Goal: Task Accomplishment & Management: Use online tool/utility

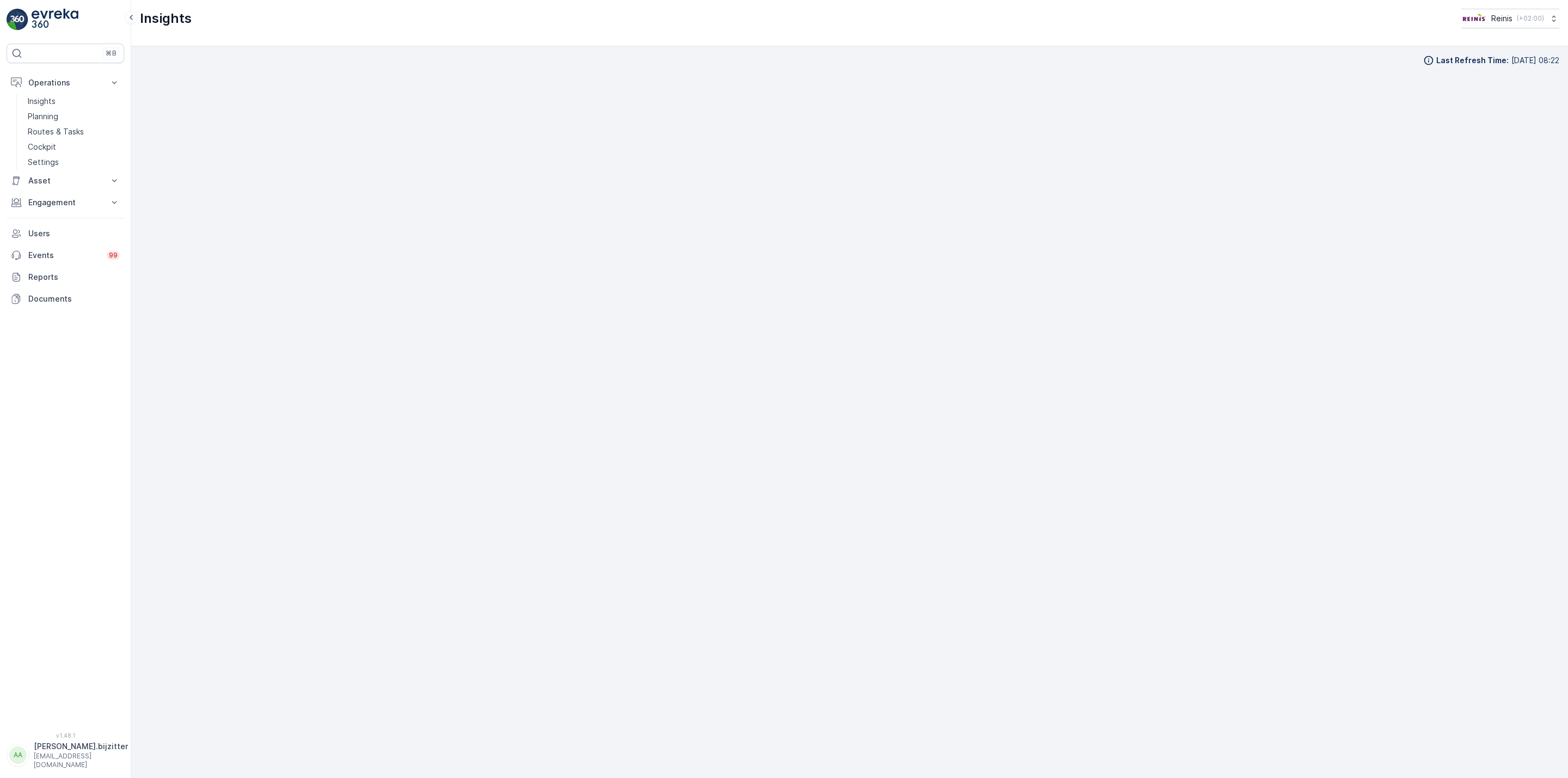
scroll to position [17, 0]
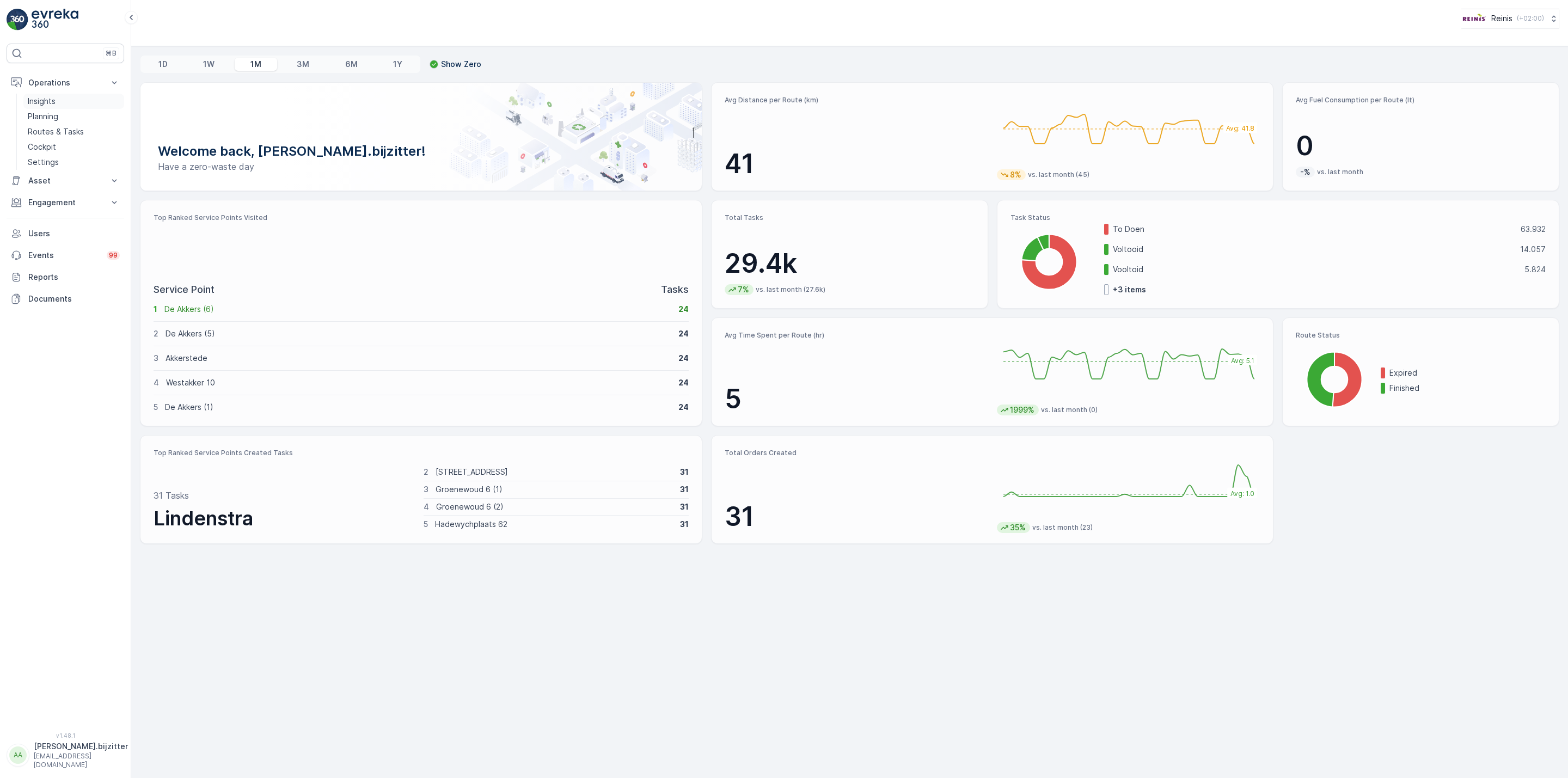
click at [37, 103] on p "Insights" at bounding box center [42, 101] width 28 height 11
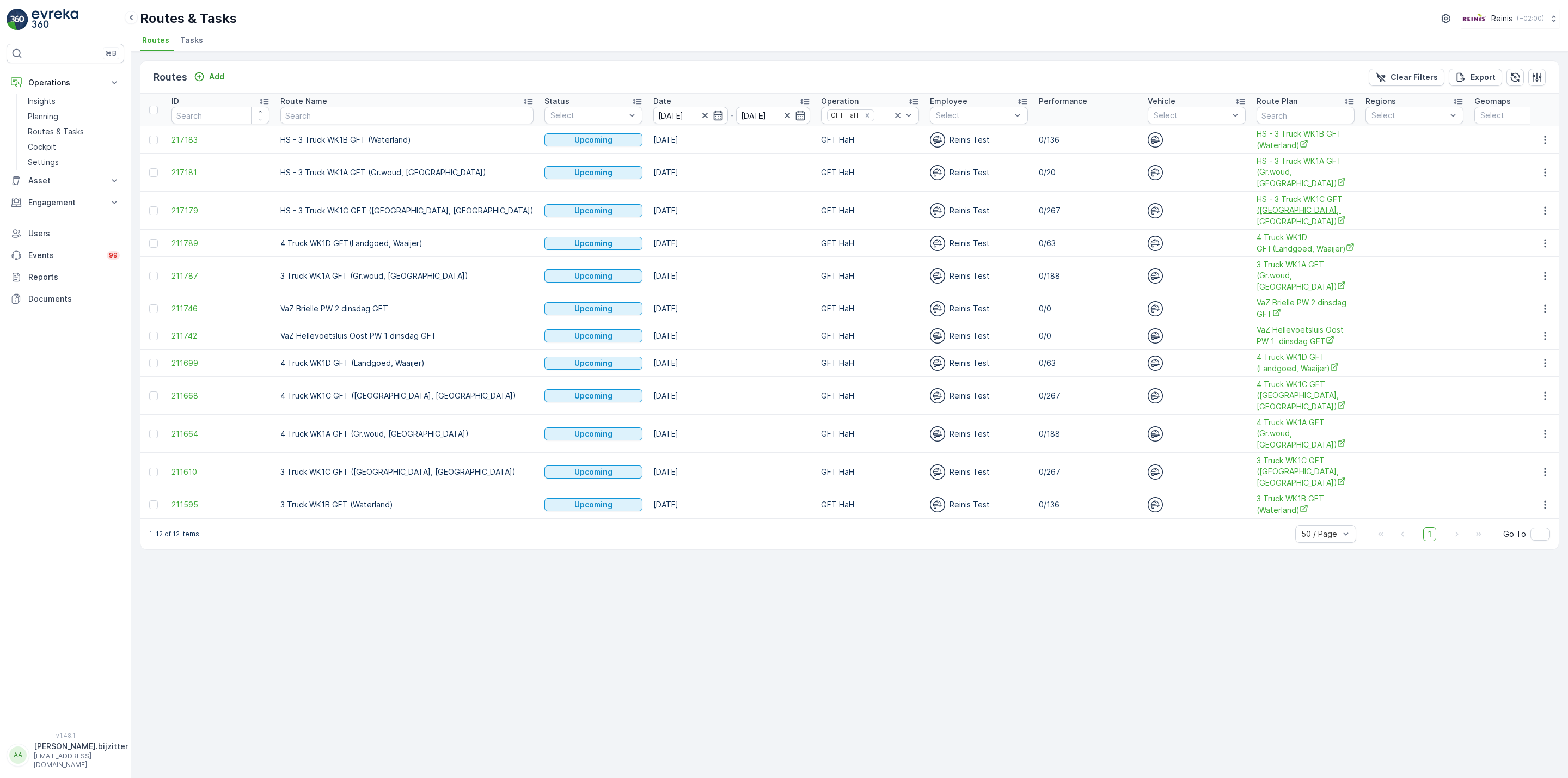
click at [1257, 206] on span "HS - 3 Truck WK1C GFT ([GEOGRAPHIC_DATA], [GEOGRAPHIC_DATA])" at bounding box center [1305, 210] width 98 height 33
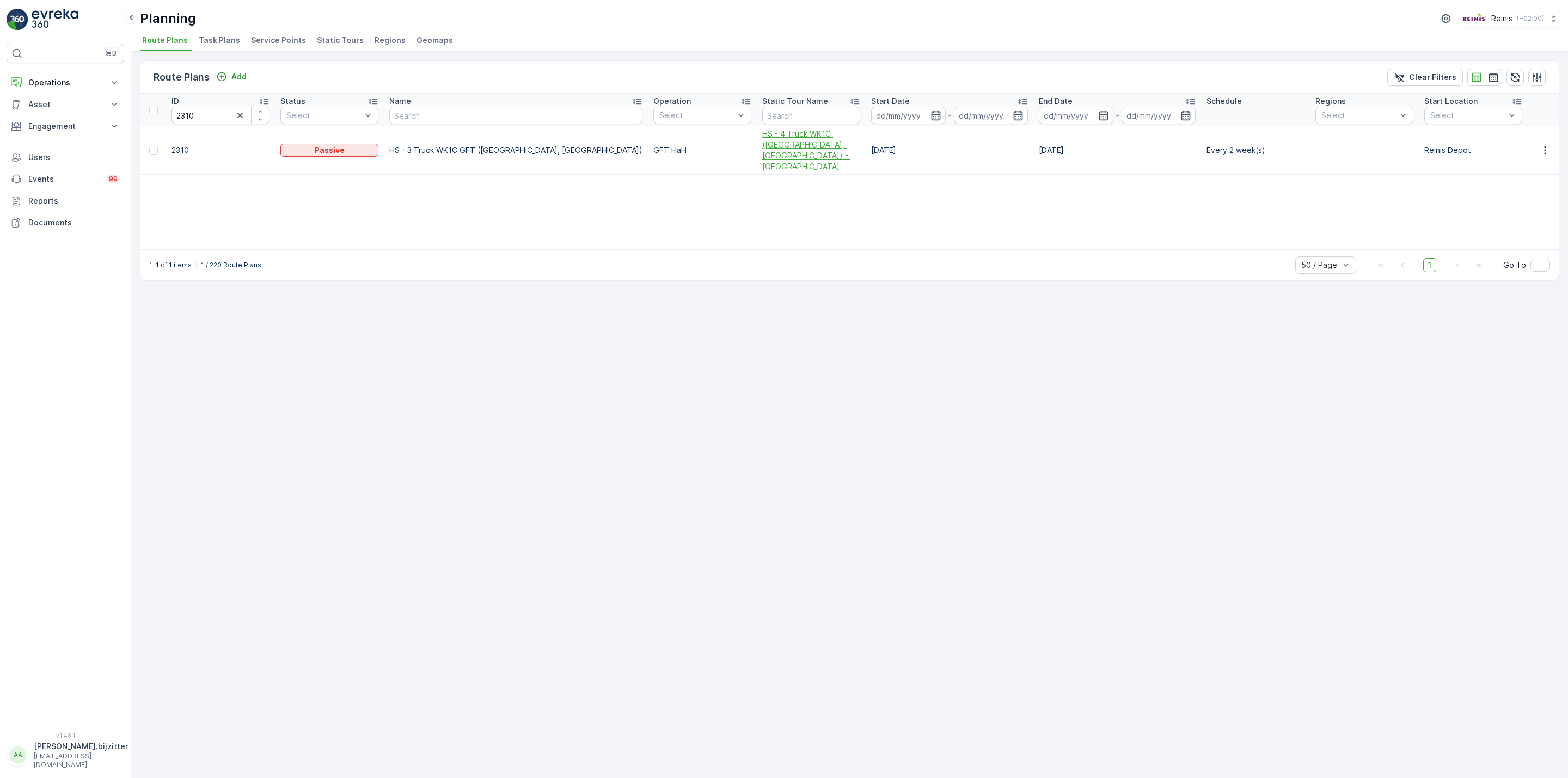
click at [762, 147] on span "HS - 4 Truck WK1C ([GEOGRAPHIC_DATA], [GEOGRAPHIC_DATA]) - [GEOGRAPHIC_DATA]" at bounding box center [811, 150] width 98 height 44
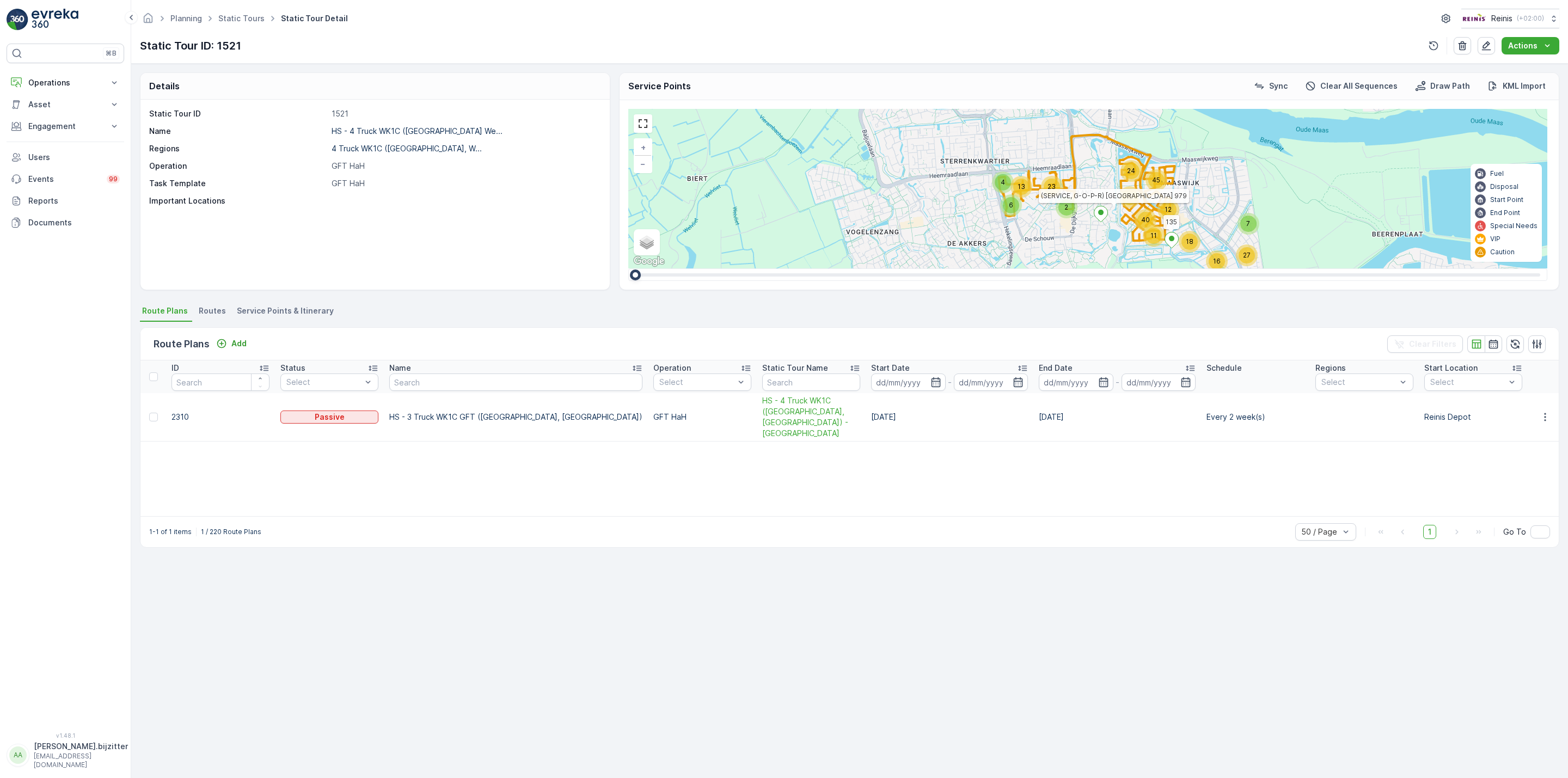
click at [98, 275] on div "⌘B Operations Insights Planning Routes & Tasks Cockpit Settings Asset Assets Ac…" at bounding box center [65, 382] width 118 height 676
click at [459, 643] on div "Details Static Tour ID 1521 Name HS - 4 Truck WK1C (Maaswijk We... Regions 4 Tr…" at bounding box center [849, 421] width 1437 height 714
click at [210, 309] on span "Routes" at bounding box center [212, 311] width 27 height 11
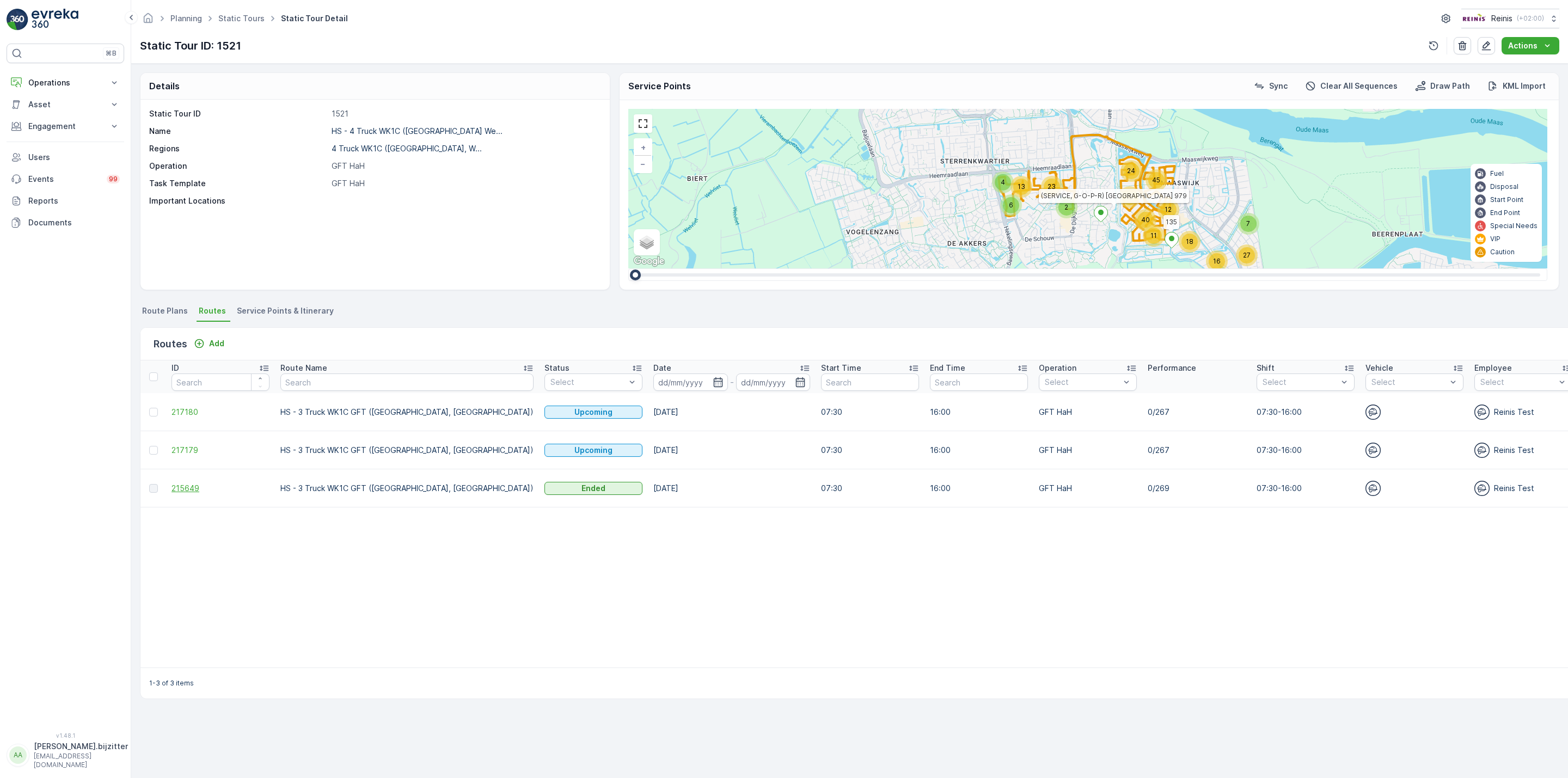
click at [190, 486] on span "215649" at bounding box center [220, 488] width 98 height 11
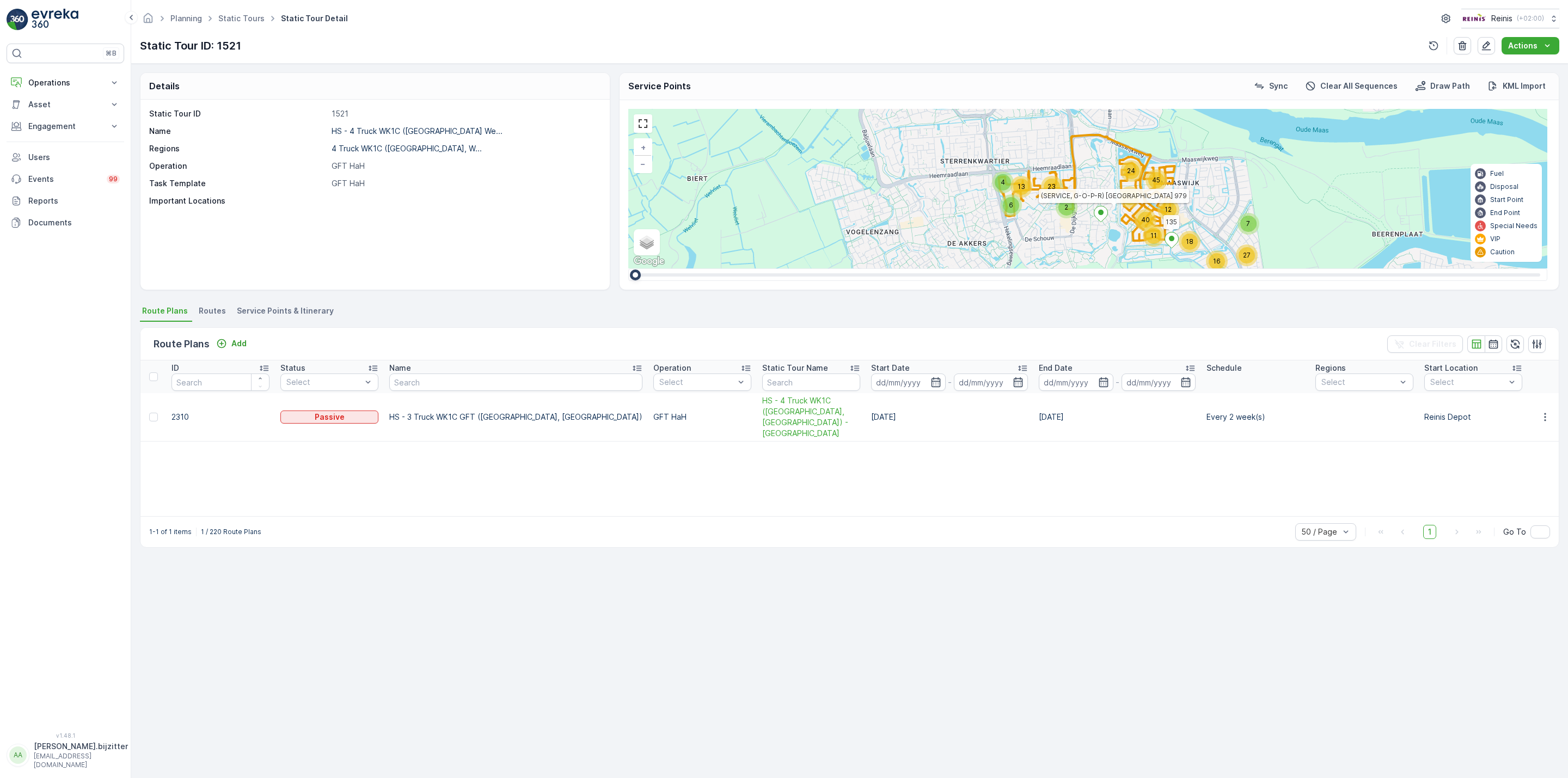
click at [203, 307] on span "Routes" at bounding box center [212, 311] width 27 height 11
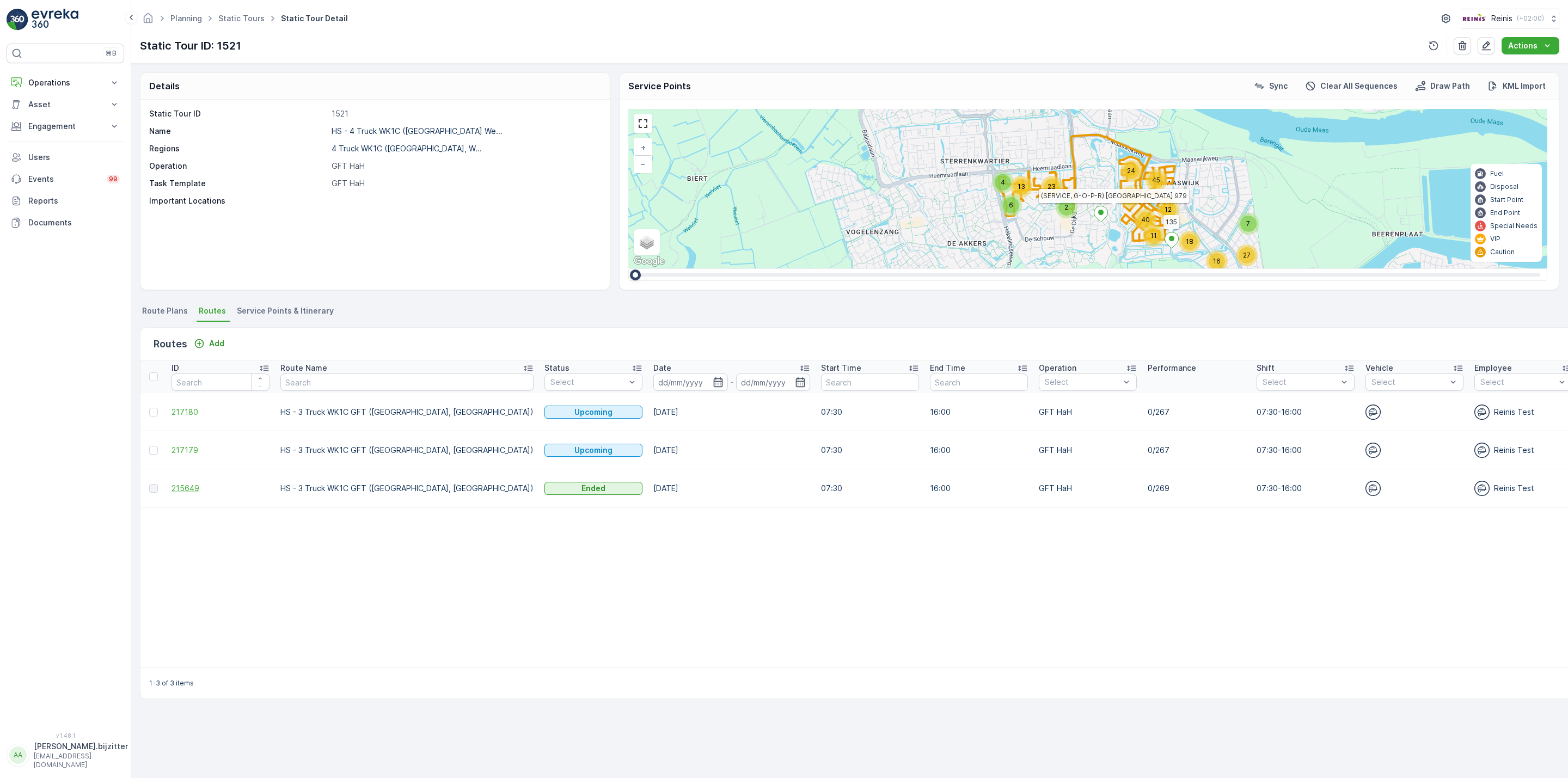
click at [188, 489] on span "215649" at bounding box center [220, 488] width 98 height 11
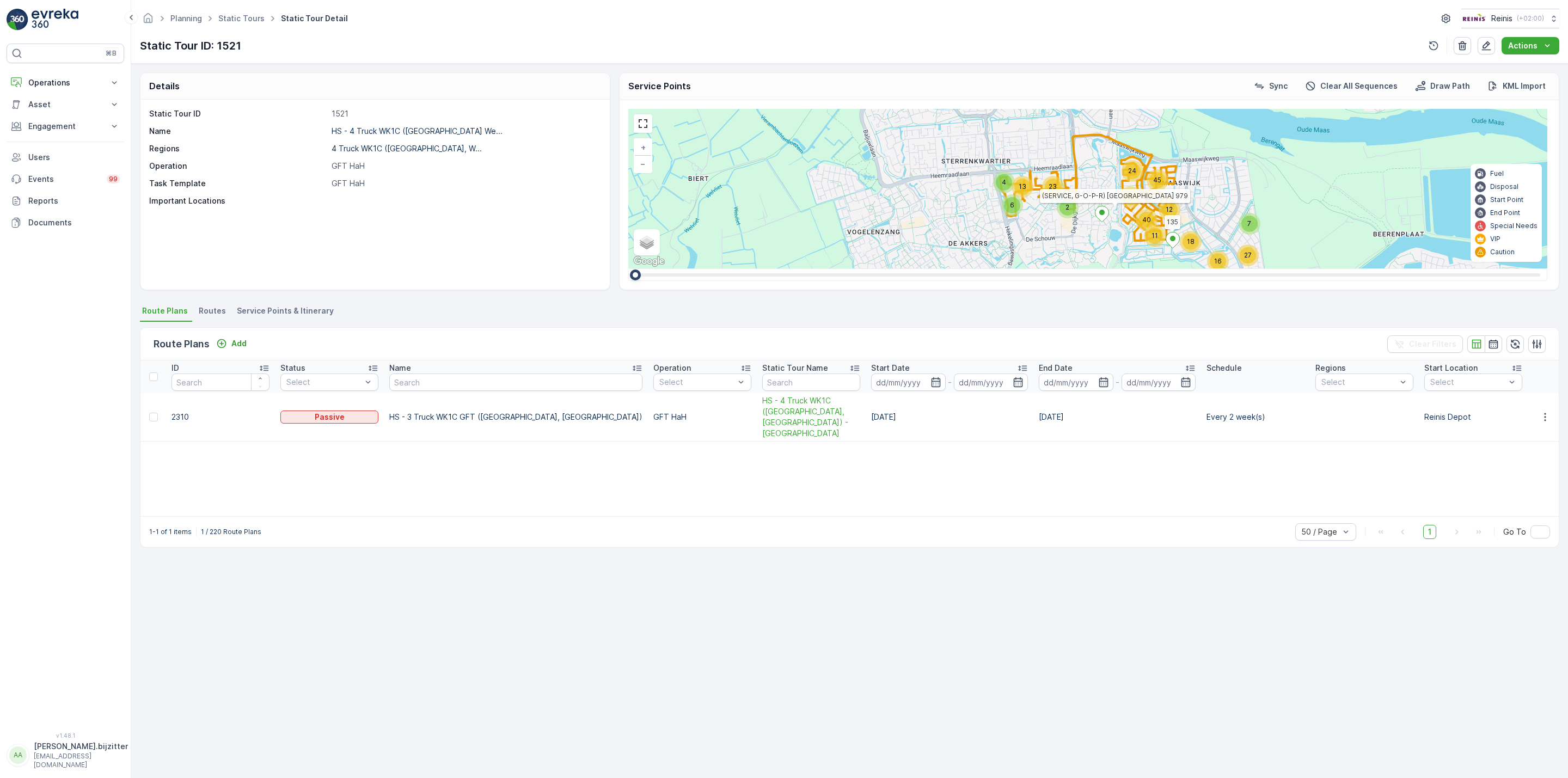
click at [391, 636] on div "Details Static Tour ID 1521 Name HS - 4 Truck WK1C (Maaswijk We... Regions 4 Tr…" at bounding box center [849, 421] width 1437 height 714
click at [56, 88] on p "Operations" at bounding box center [65, 82] width 74 height 11
click at [413, 203] on p at bounding box center [465, 201] width 267 height 11
click at [292, 307] on span "Service Points & Itinerary" at bounding box center [285, 311] width 97 height 11
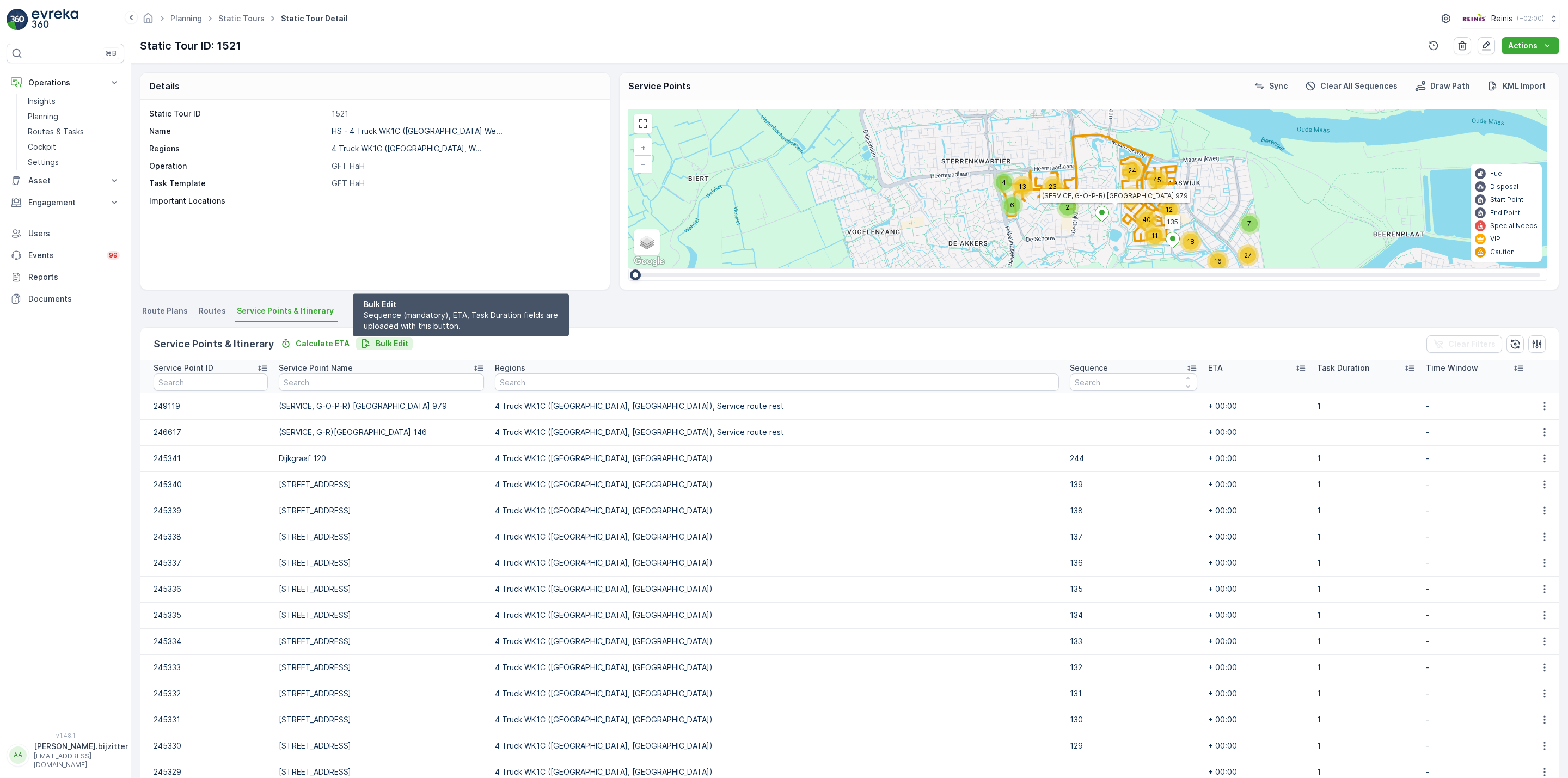
click at [391, 341] on p "Bulk Edit" at bounding box center [392, 343] width 32 height 11
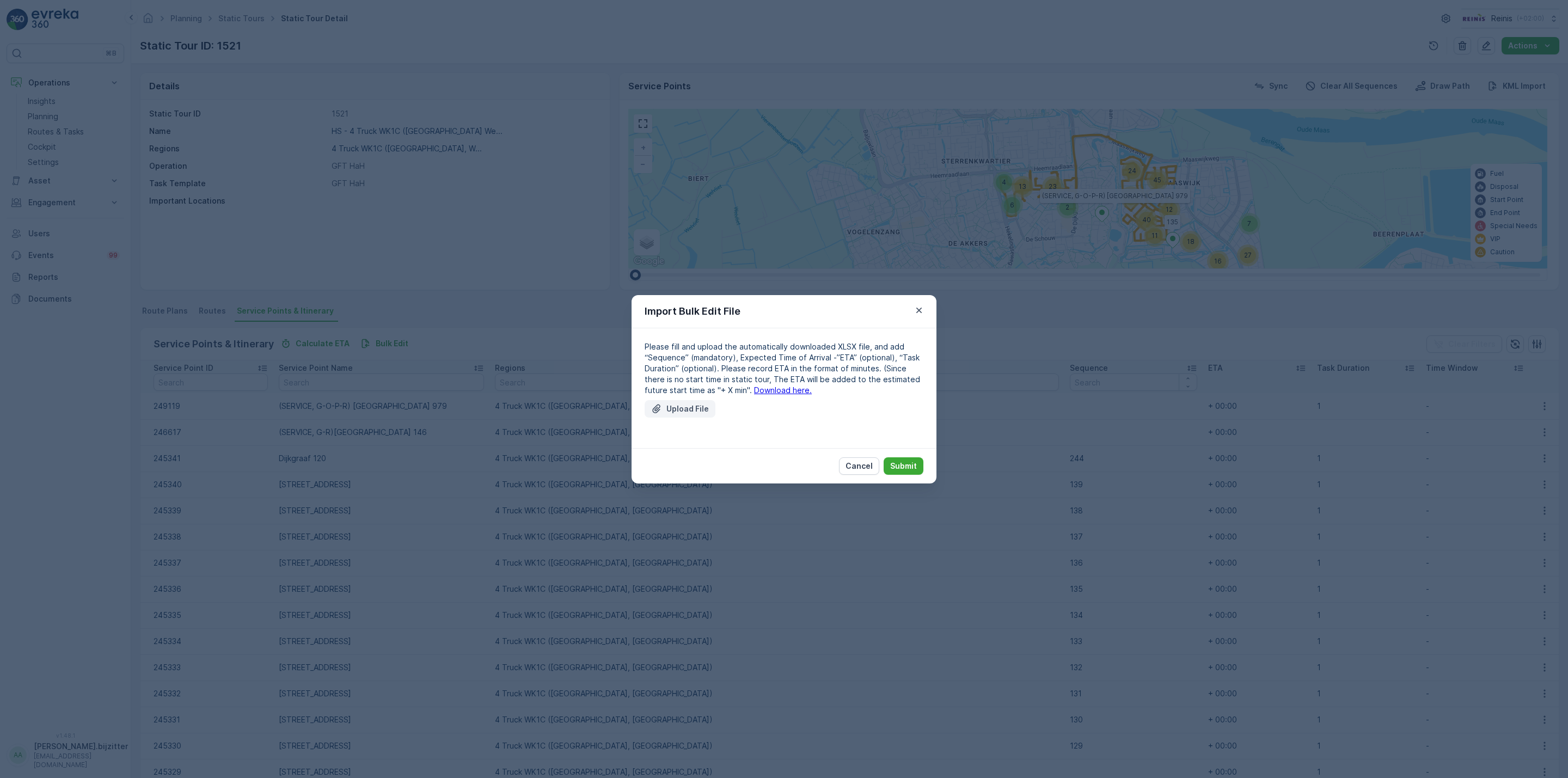
click at [675, 408] on p "Upload File" at bounding box center [688, 408] width 42 height 11
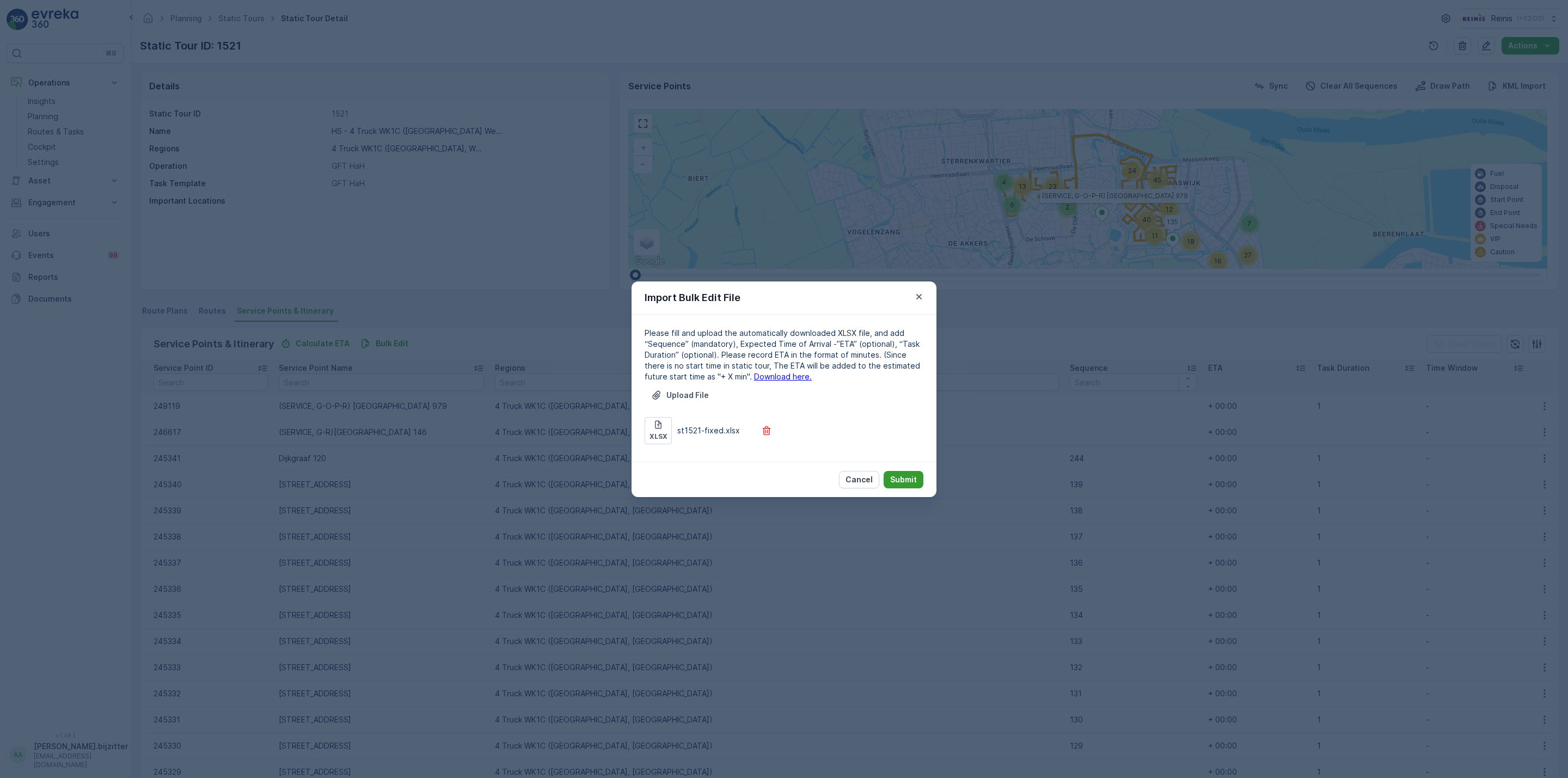
click at [900, 476] on p "Submit" at bounding box center [904, 480] width 27 height 11
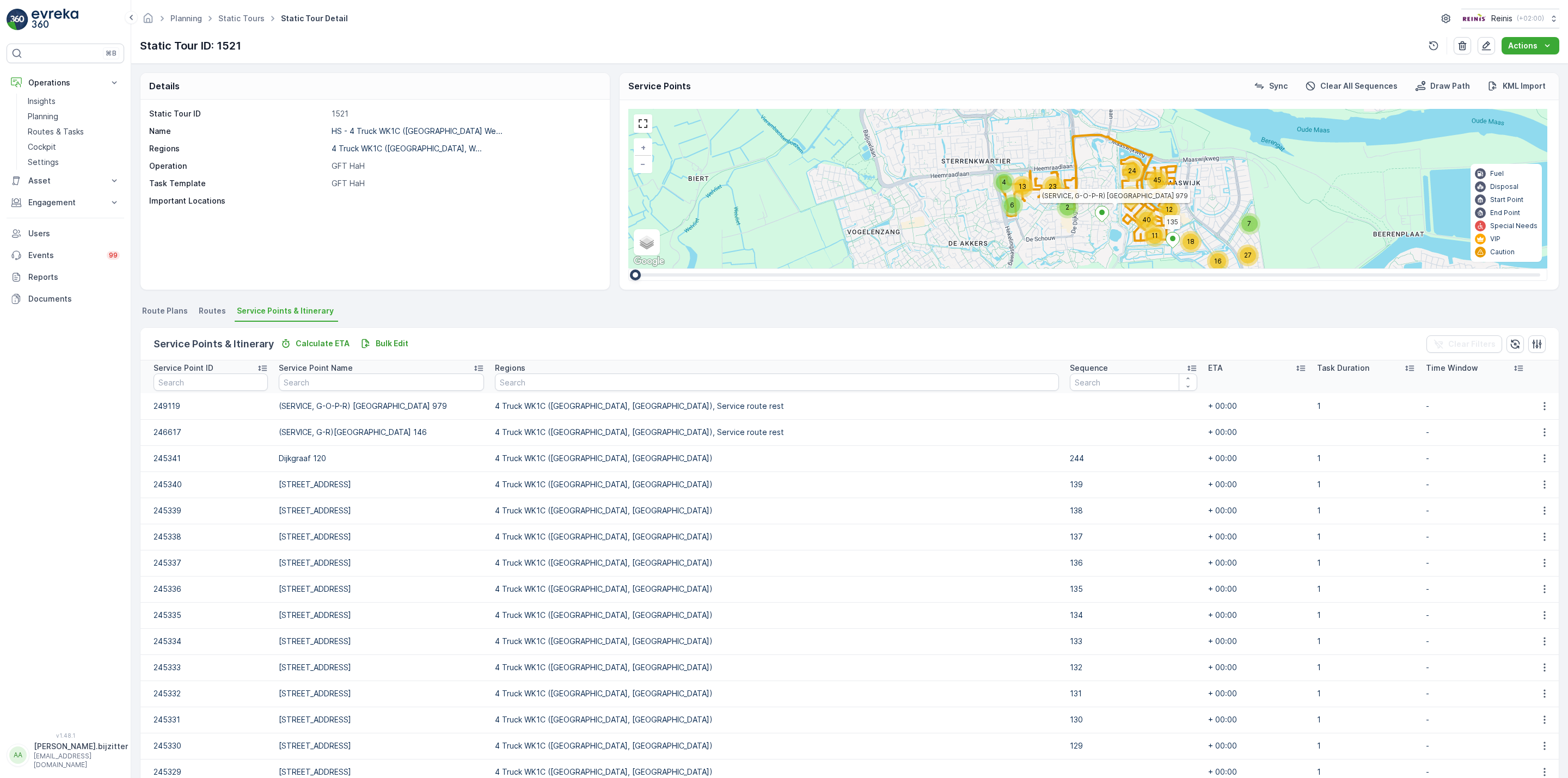
click at [484, 331] on div "Service Points & Itinerary Calculate ETA Bulk Edit Clear Filters" at bounding box center [850, 344] width 1418 height 32
click at [388, 345] on p "Bulk Edit" at bounding box center [392, 343] width 32 height 11
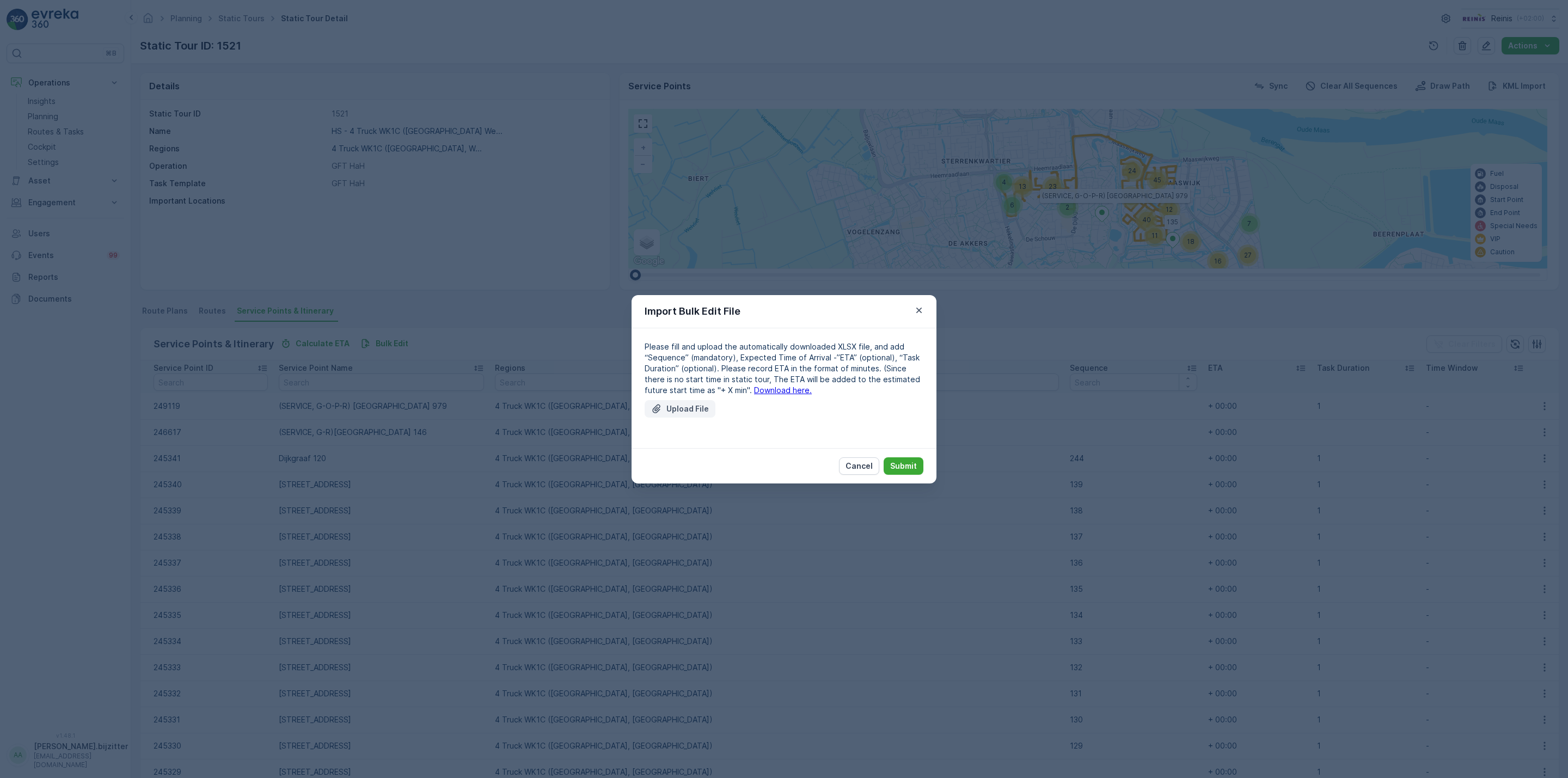
click at [693, 410] on p "Upload File" at bounding box center [688, 408] width 42 height 11
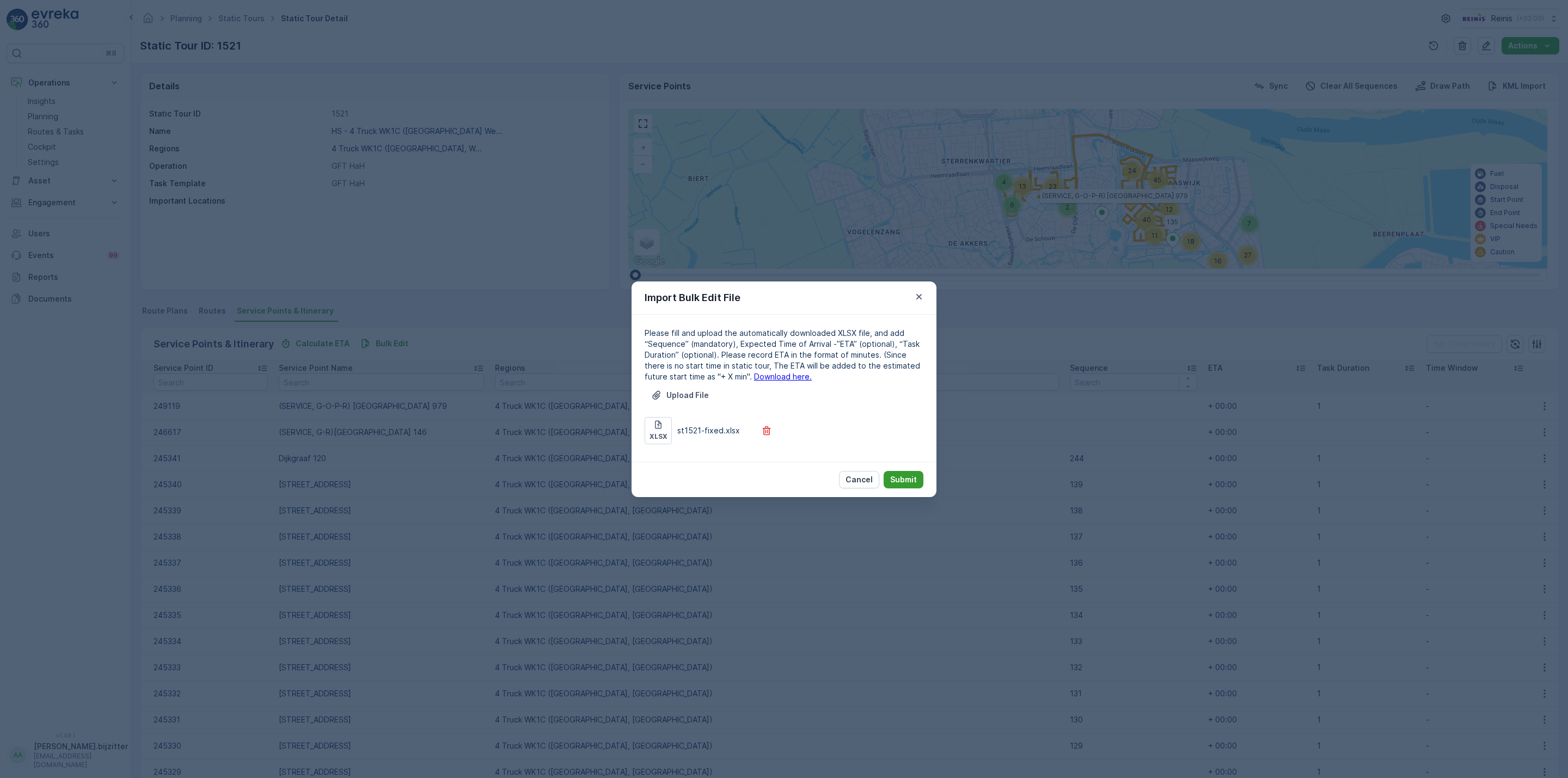
click at [912, 477] on p "Submit" at bounding box center [904, 480] width 27 height 11
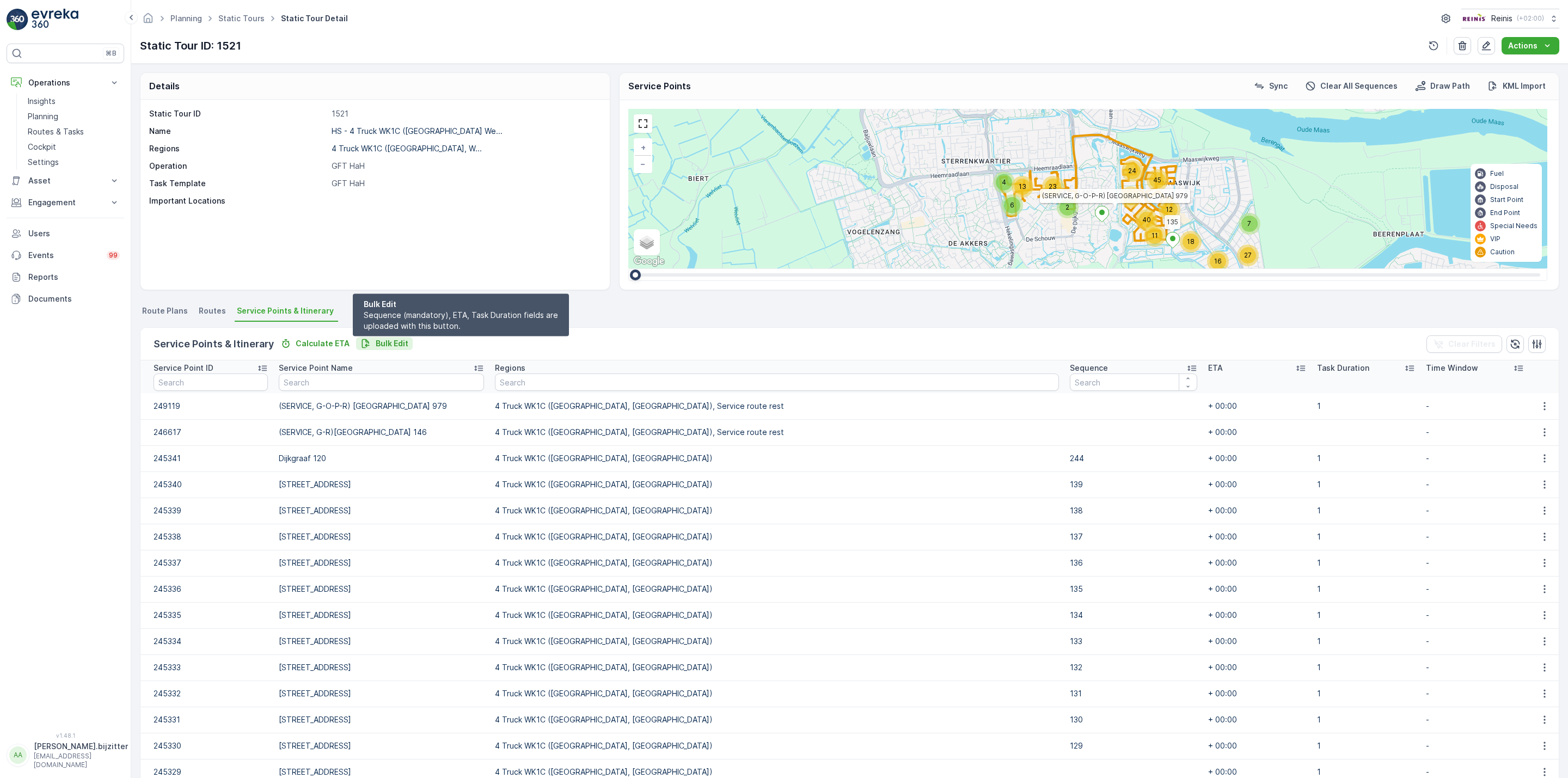
click at [391, 340] on p "Bulk Edit" at bounding box center [392, 343] width 32 height 11
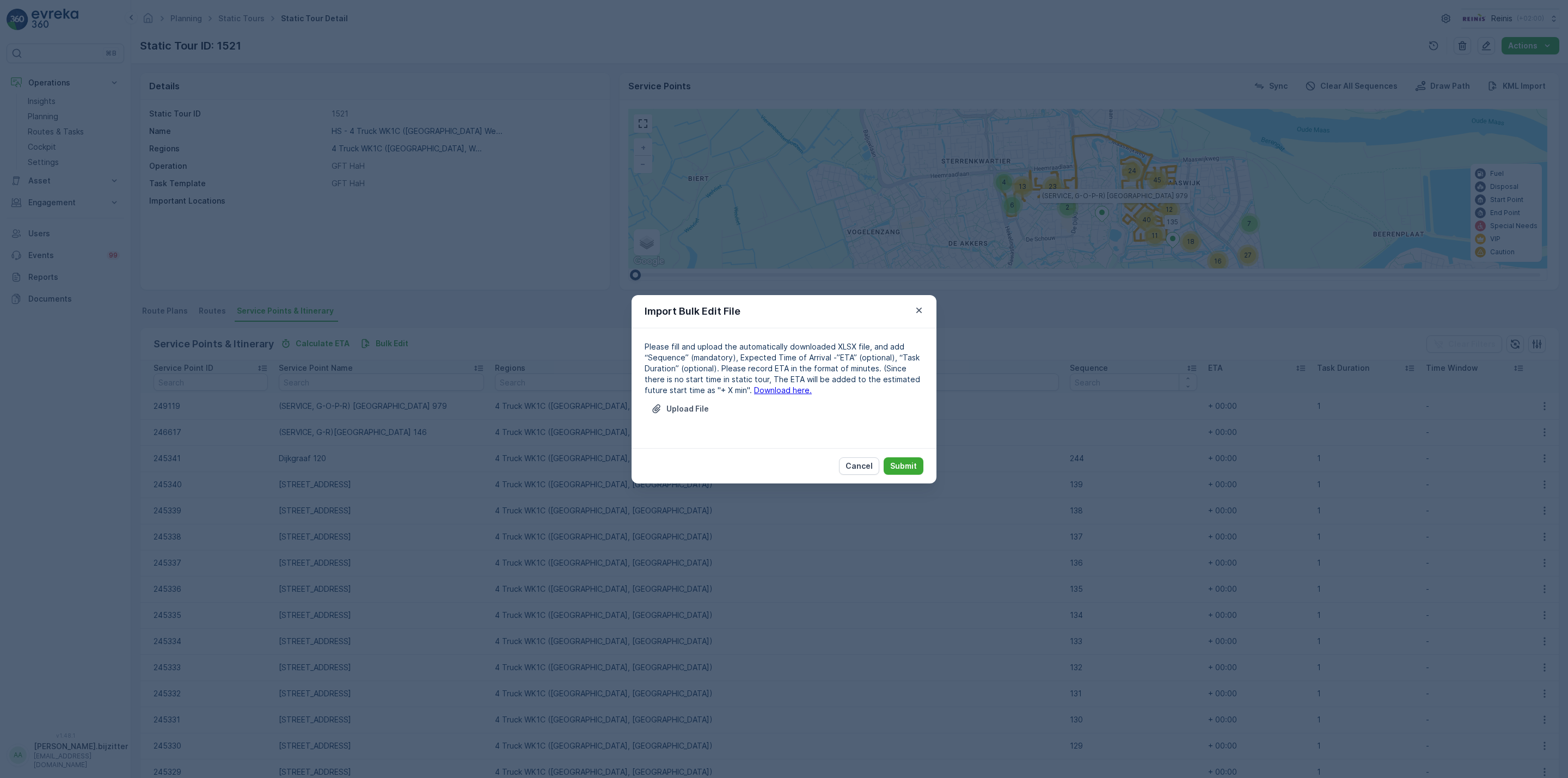
click at [763, 390] on link "Download here." at bounding box center [783, 389] width 58 height 9
click at [691, 403] on p "Upload File" at bounding box center [688, 408] width 42 height 11
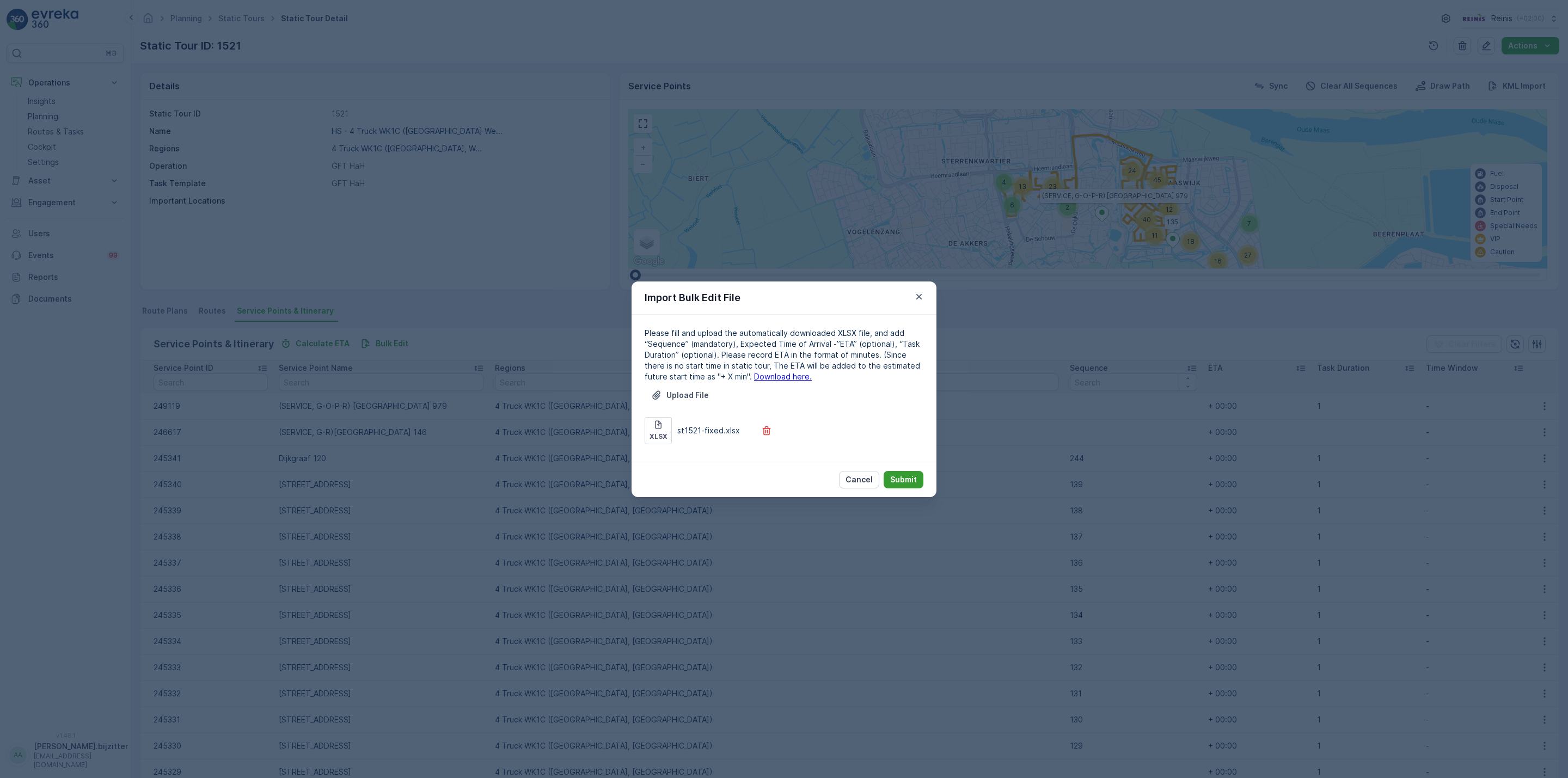
click at [897, 481] on p "Submit" at bounding box center [904, 480] width 27 height 11
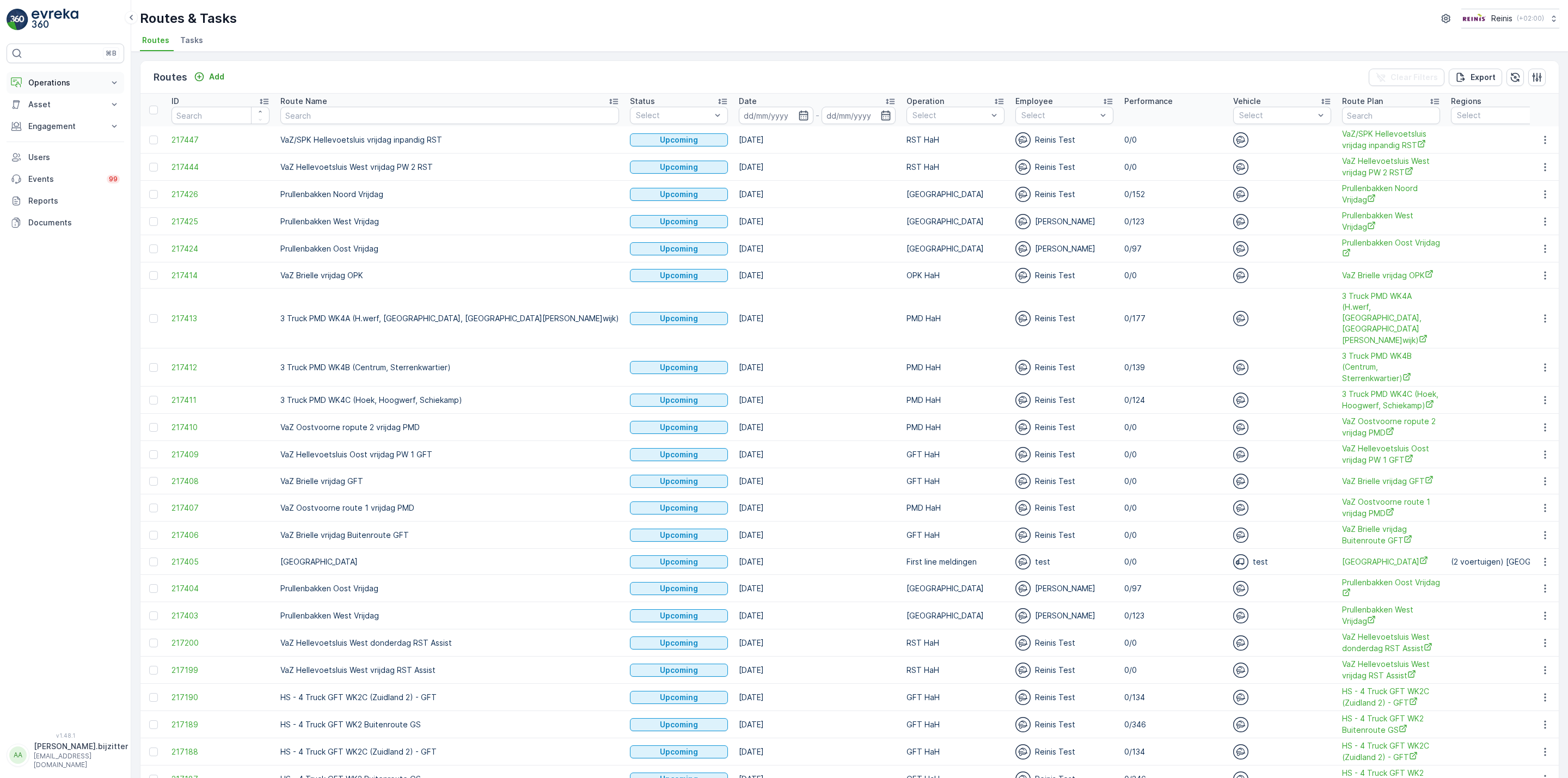
click at [60, 87] on p "Operations" at bounding box center [65, 82] width 74 height 11
click at [54, 115] on p "Planning" at bounding box center [43, 116] width 31 height 11
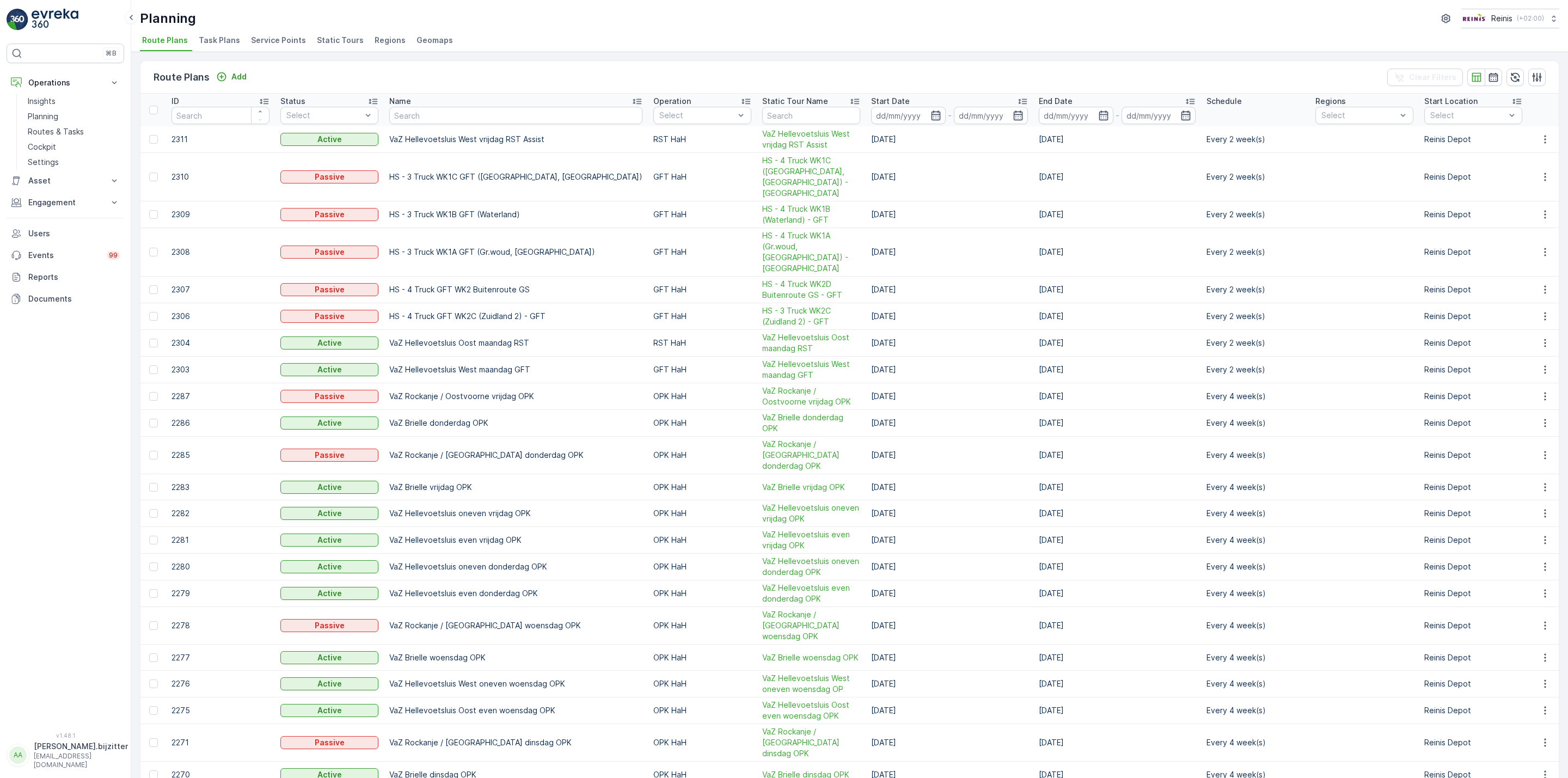
click at [349, 40] on span "Static Tours" at bounding box center [340, 40] width 47 height 11
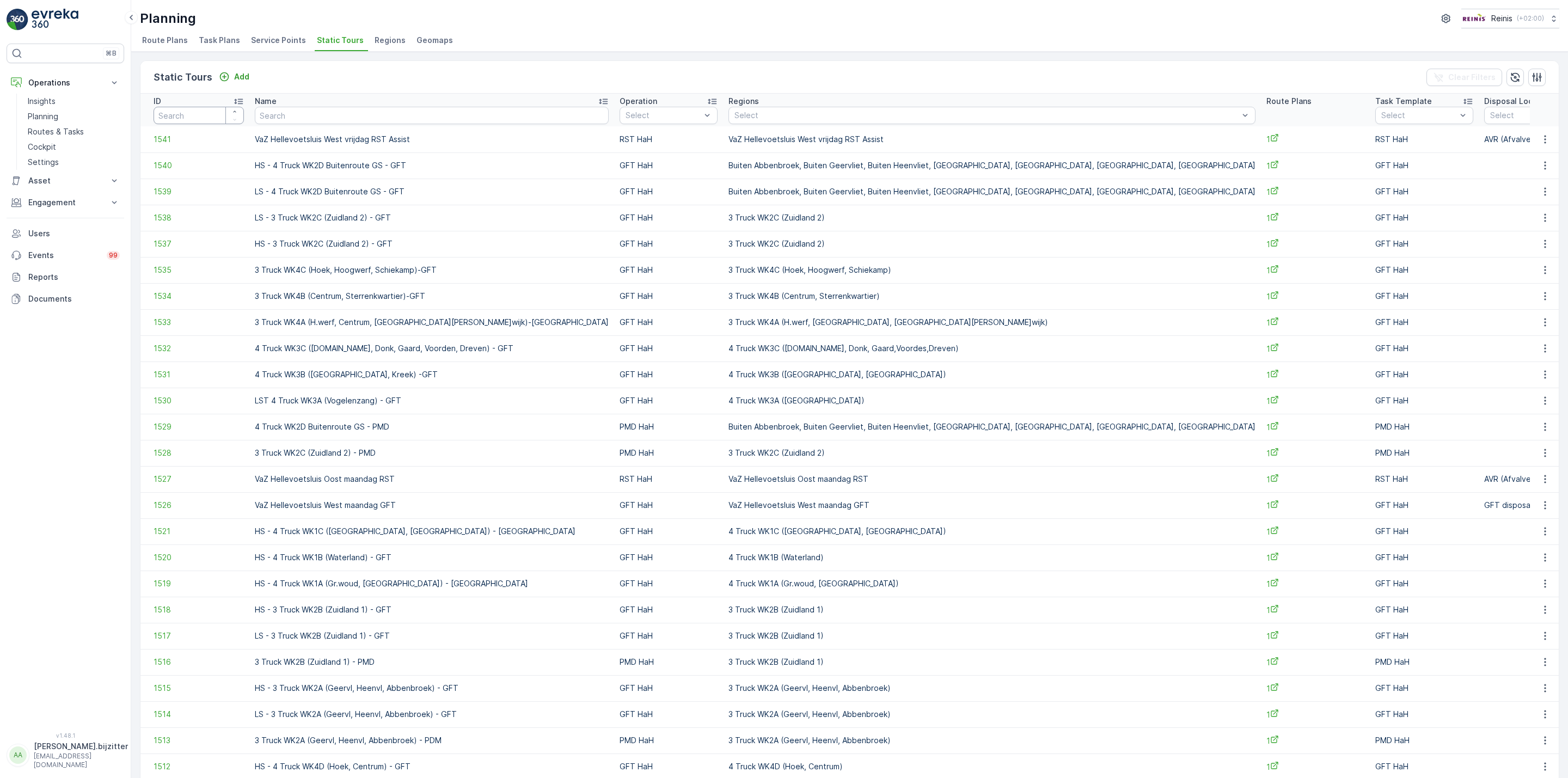
click at [203, 116] on input "number" at bounding box center [198, 115] width 90 height 17
type input "1478"
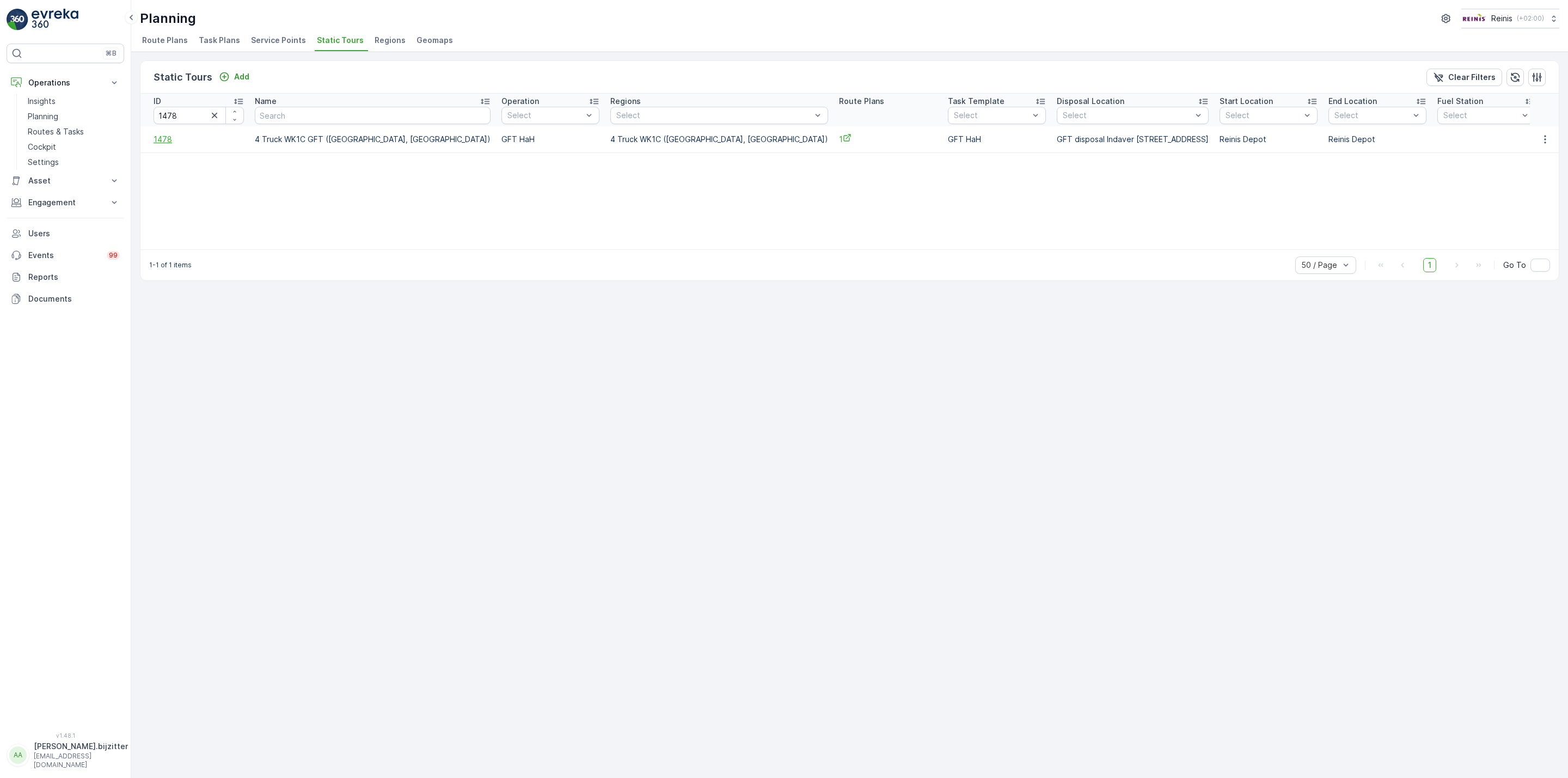
click at [162, 141] on span "1478" at bounding box center [198, 139] width 90 height 11
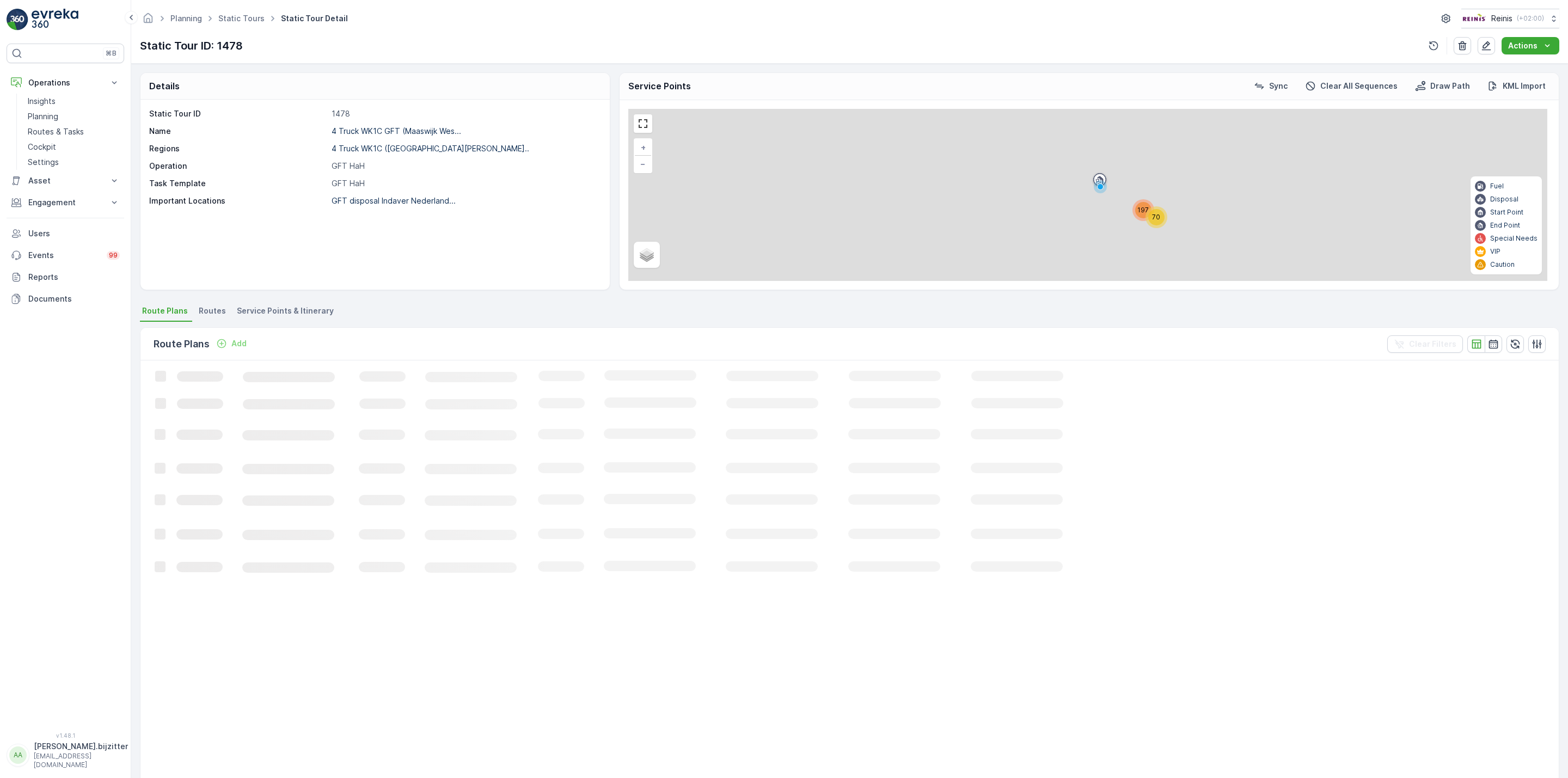
click at [219, 311] on span "Routes" at bounding box center [212, 311] width 27 height 11
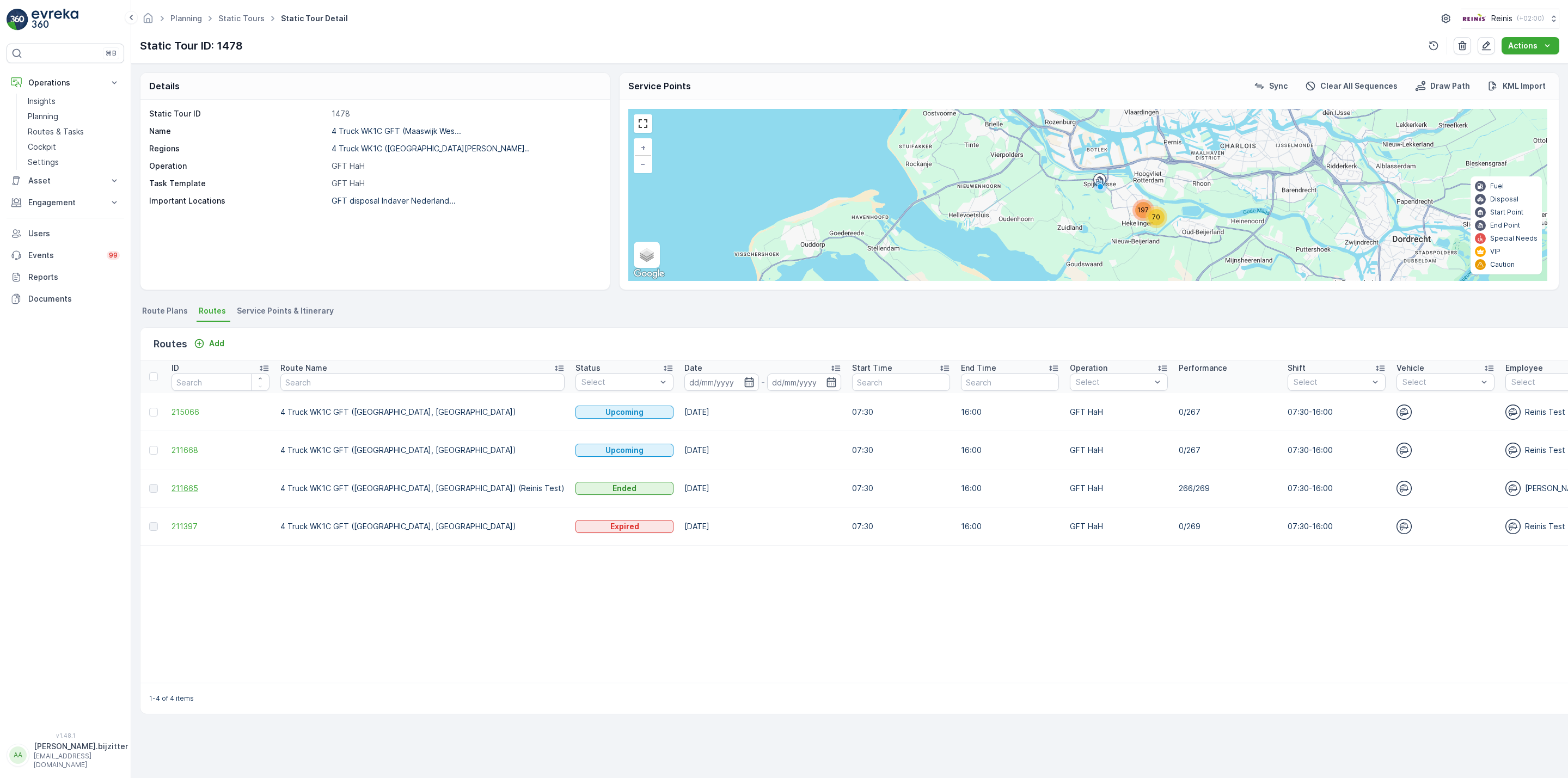
click at [179, 489] on span "211665" at bounding box center [220, 488] width 98 height 11
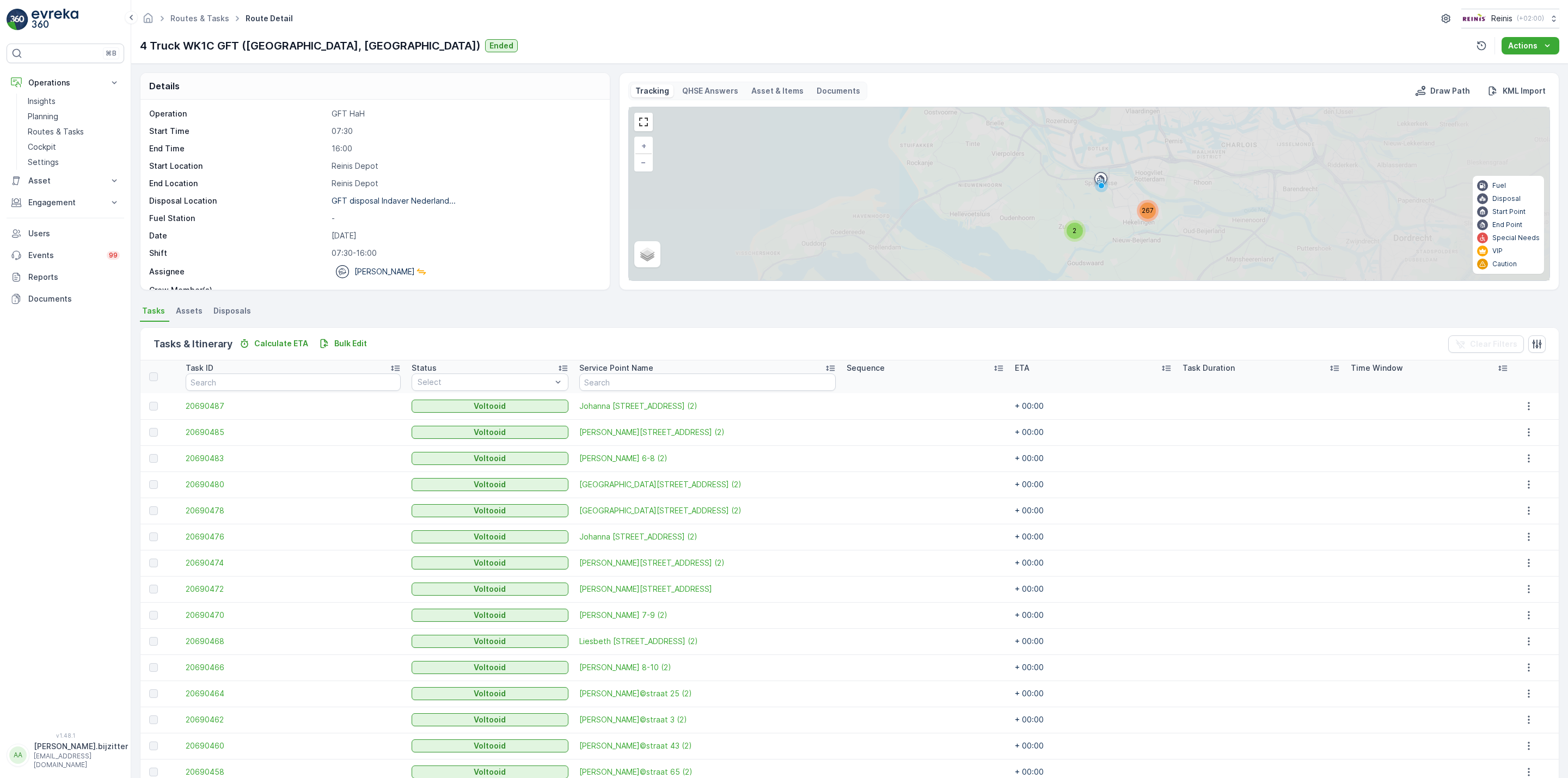
click at [381, 275] on p "Desley van Oost" at bounding box center [384, 271] width 60 height 11
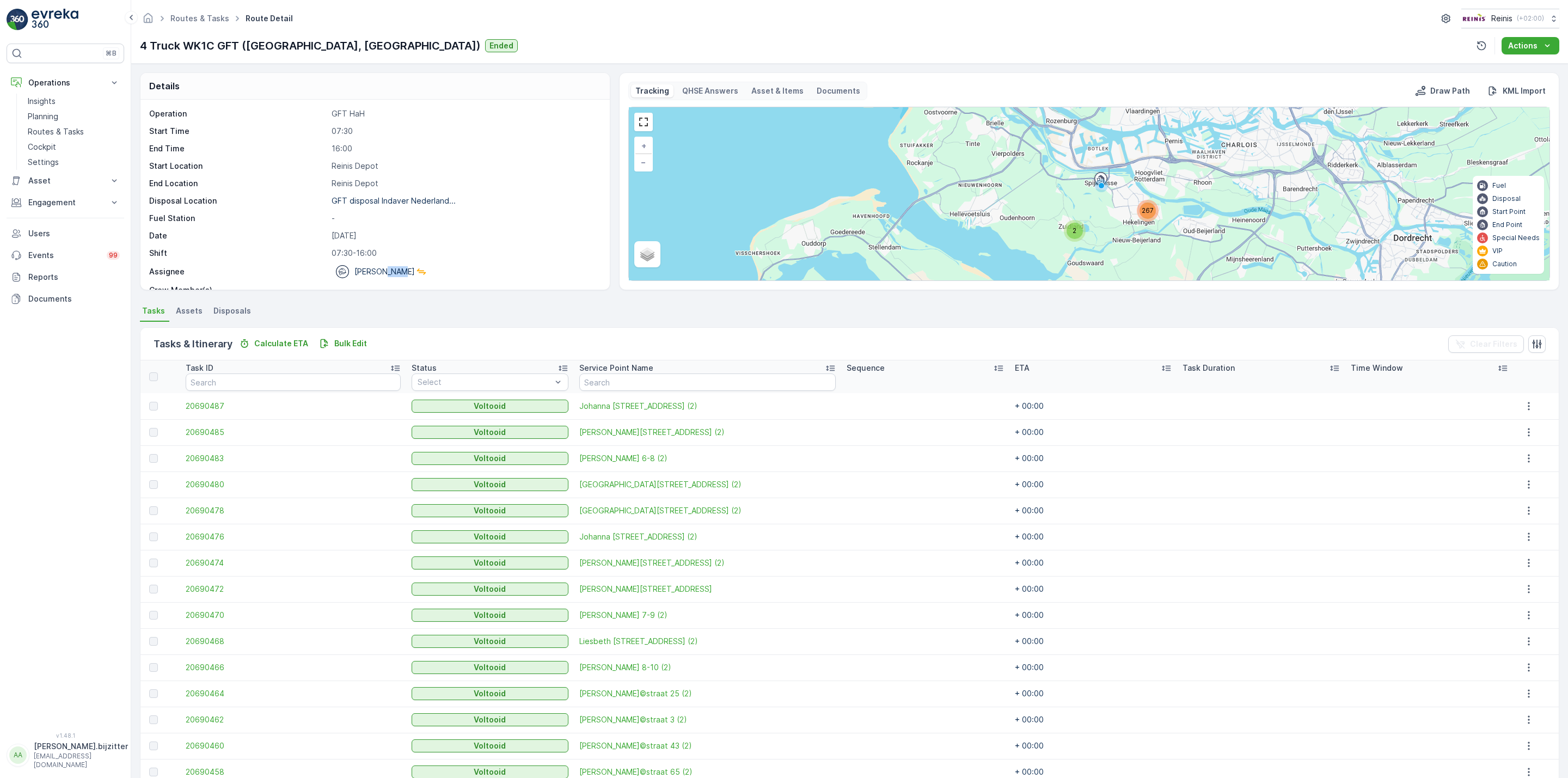
click at [381, 275] on p "Desley van Oost" at bounding box center [384, 271] width 60 height 11
click at [364, 275] on p "Desley van Oost" at bounding box center [384, 271] width 60 height 11
copy p "Desley"
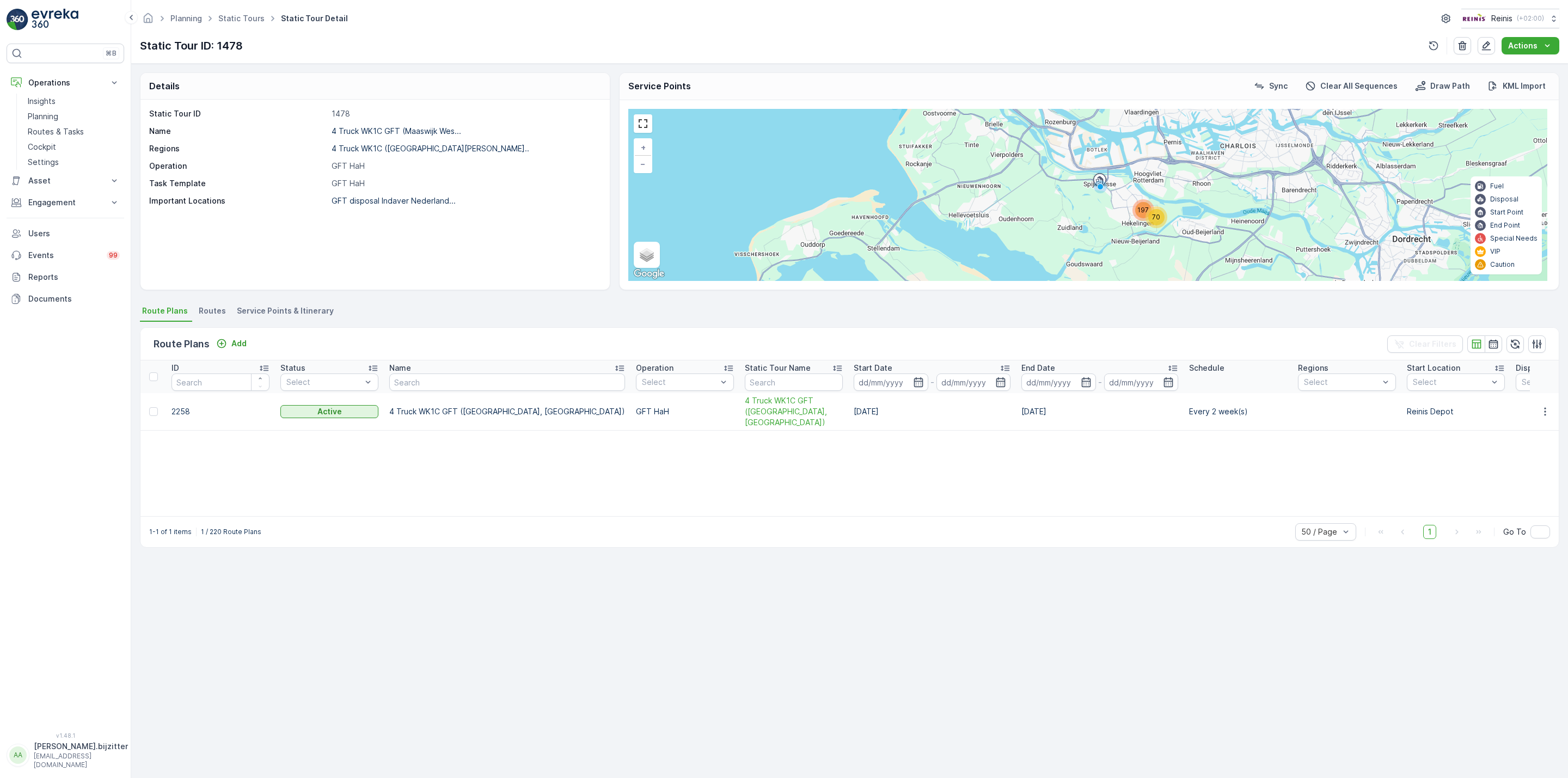
click at [287, 221] on div "Static Tour ID 1478 Name 4 Truck WK1C GFT (Maaswijk Wes... Regions 4 Truck WK1C…" at bounding box center [375, 194] width 470 height 190
click at [289, 307] on span "Service Points & Itinerary" at bounding box center [285, 311] width 97 height 11
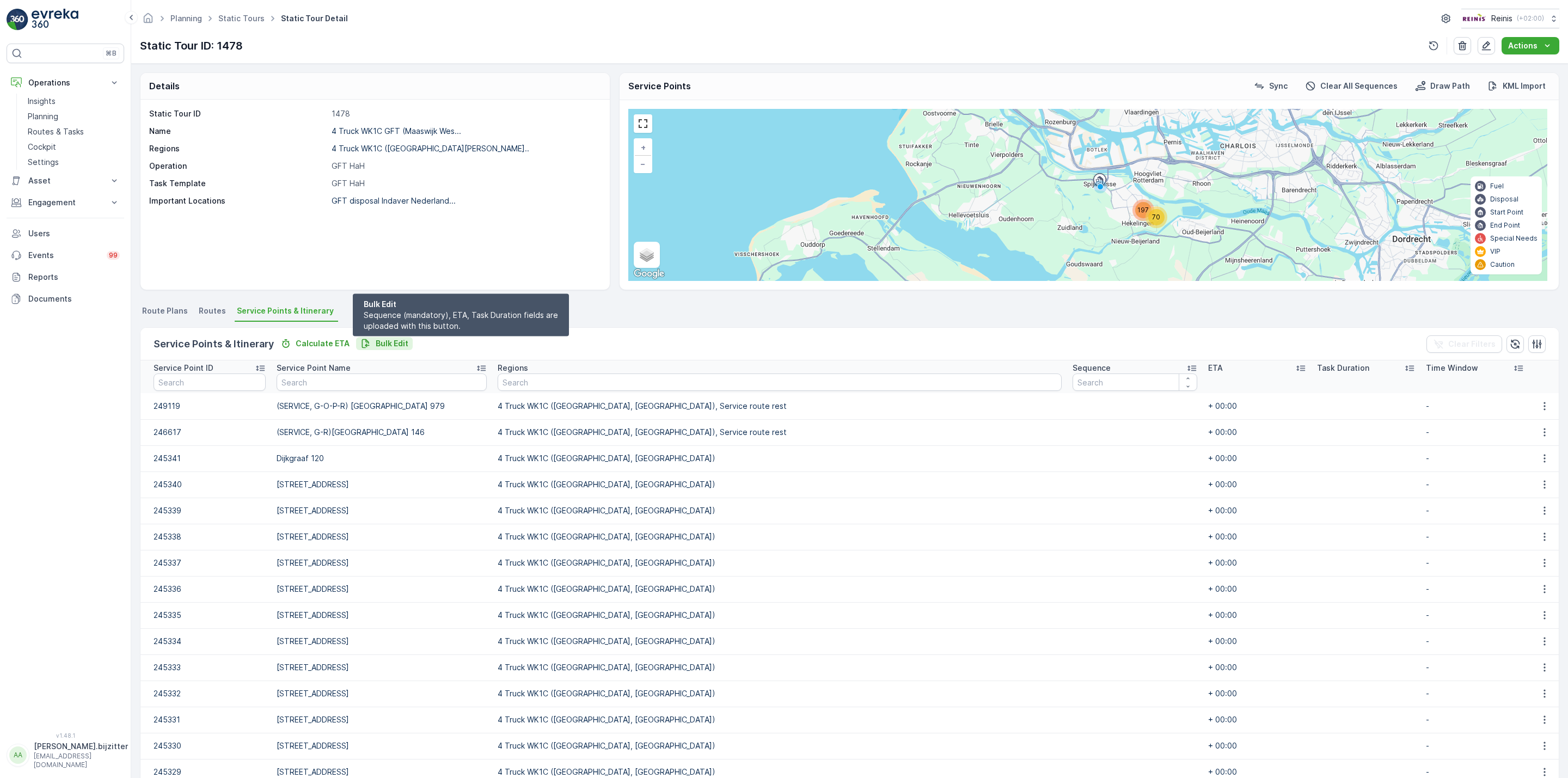
click at [383, 343] on p "Bulk Edit" at bounding box center [392, 343] width 32 height 11
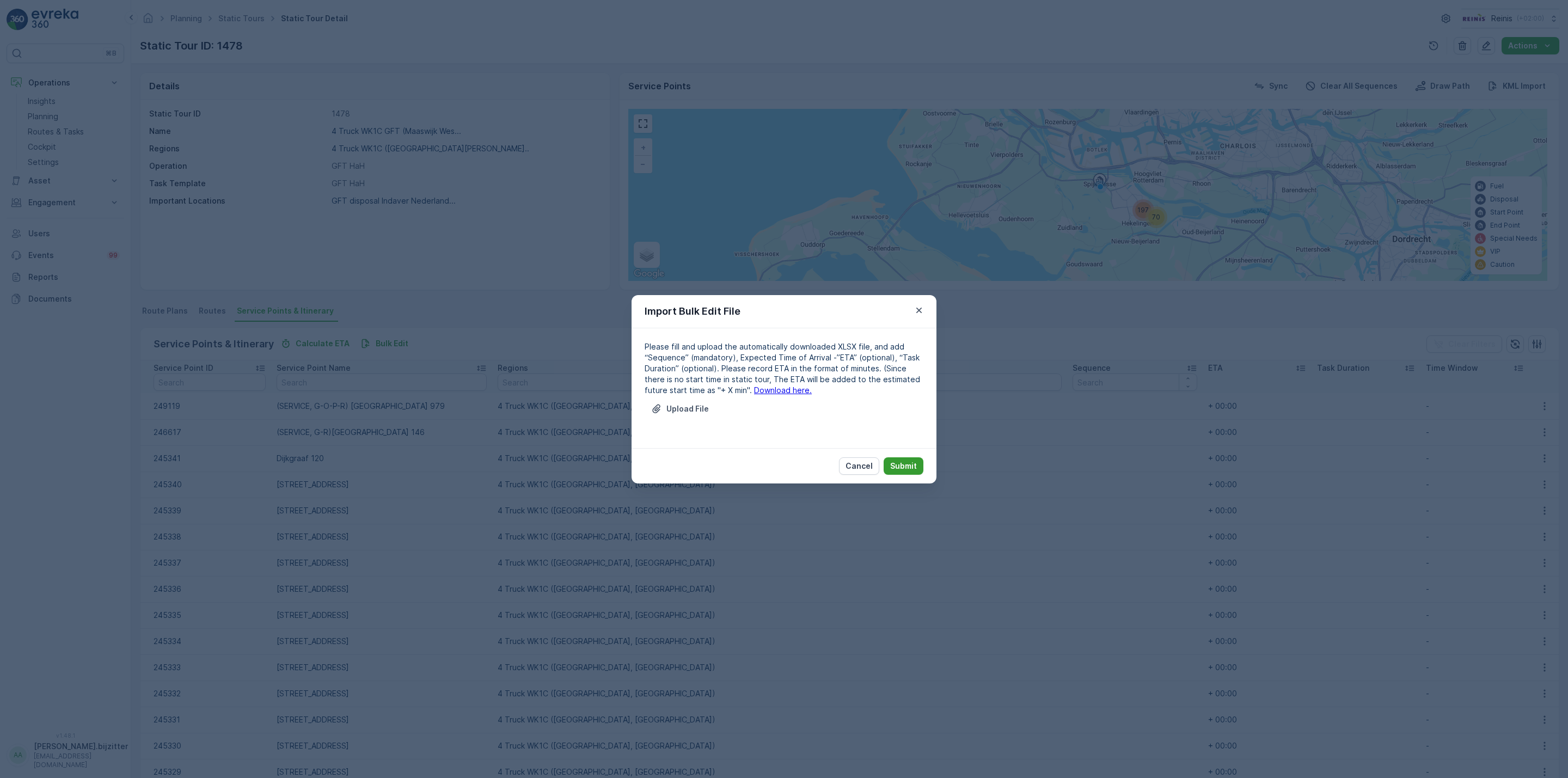
click at [907, 463] on p "Submit" at bounding box center [904, 466] width 27 height 11
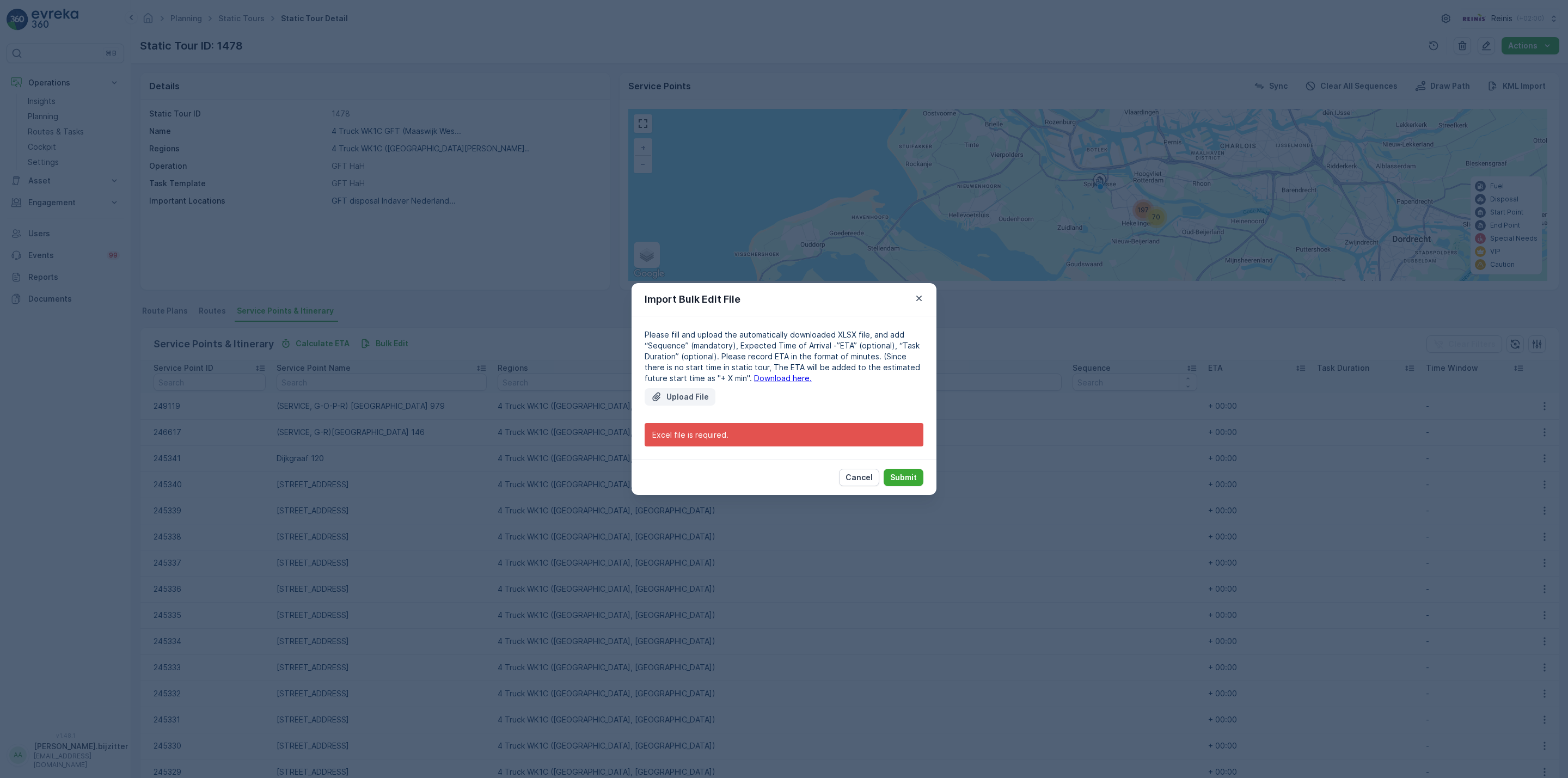
click at [695, 393] on p "Upload File" at bounding box center [688, 397] width 42 height 11
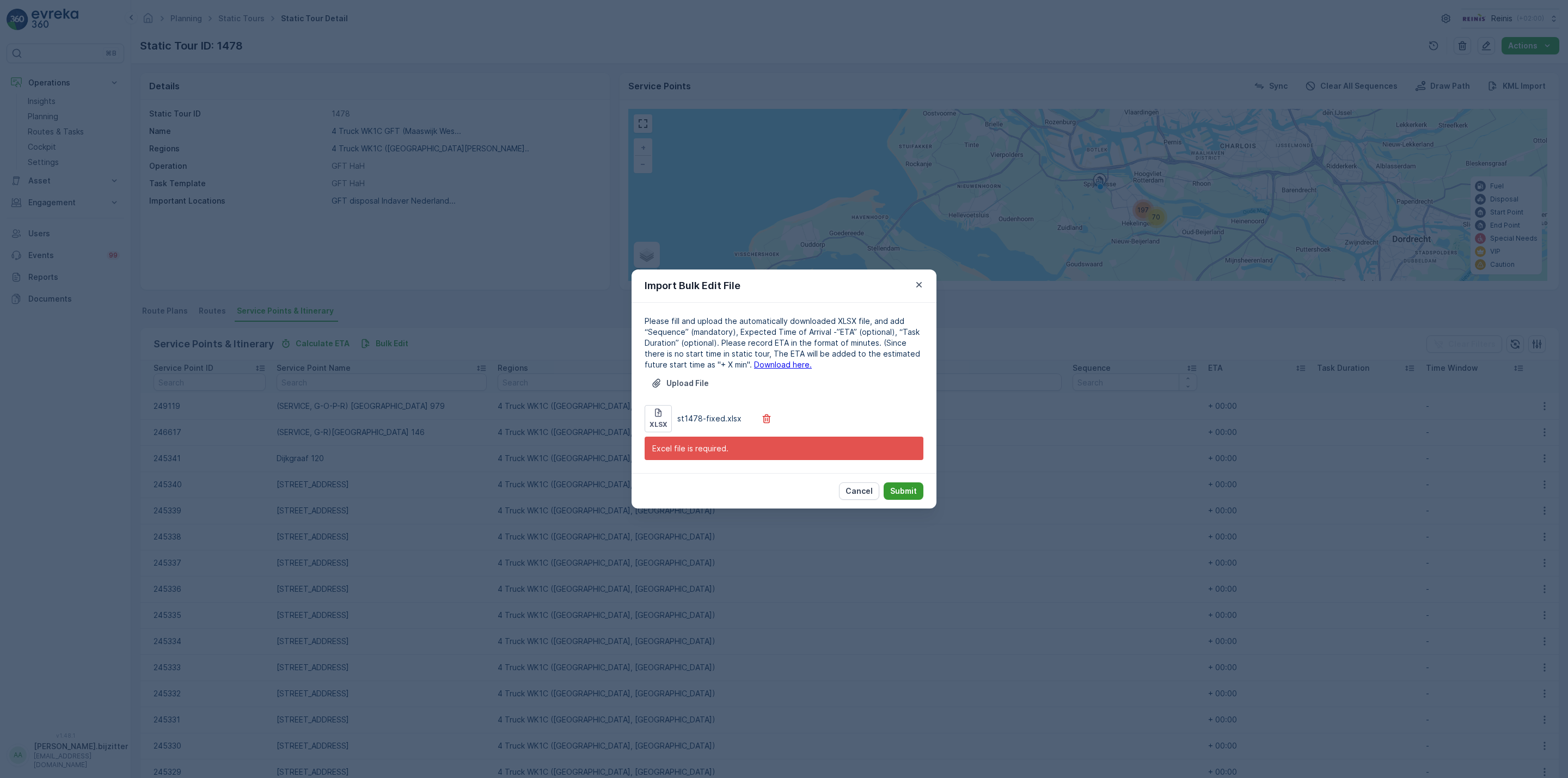
click at [900, 490] on p "Submit" at bounding box center [904, 490] width 27 height 11
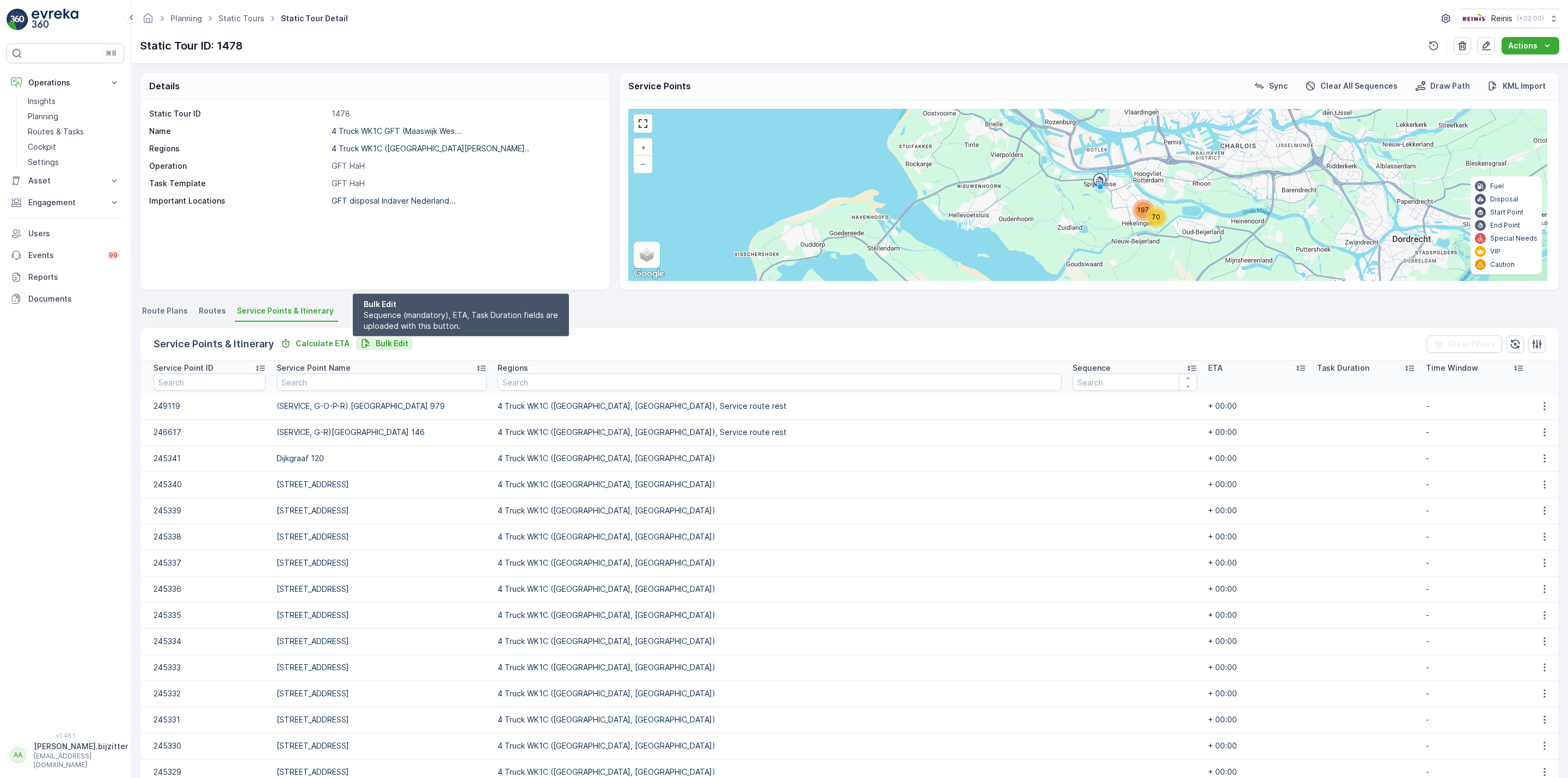
click at [371, 347] on div "Bulk Edit" at bounding box center [384, 343] width 48 height 11
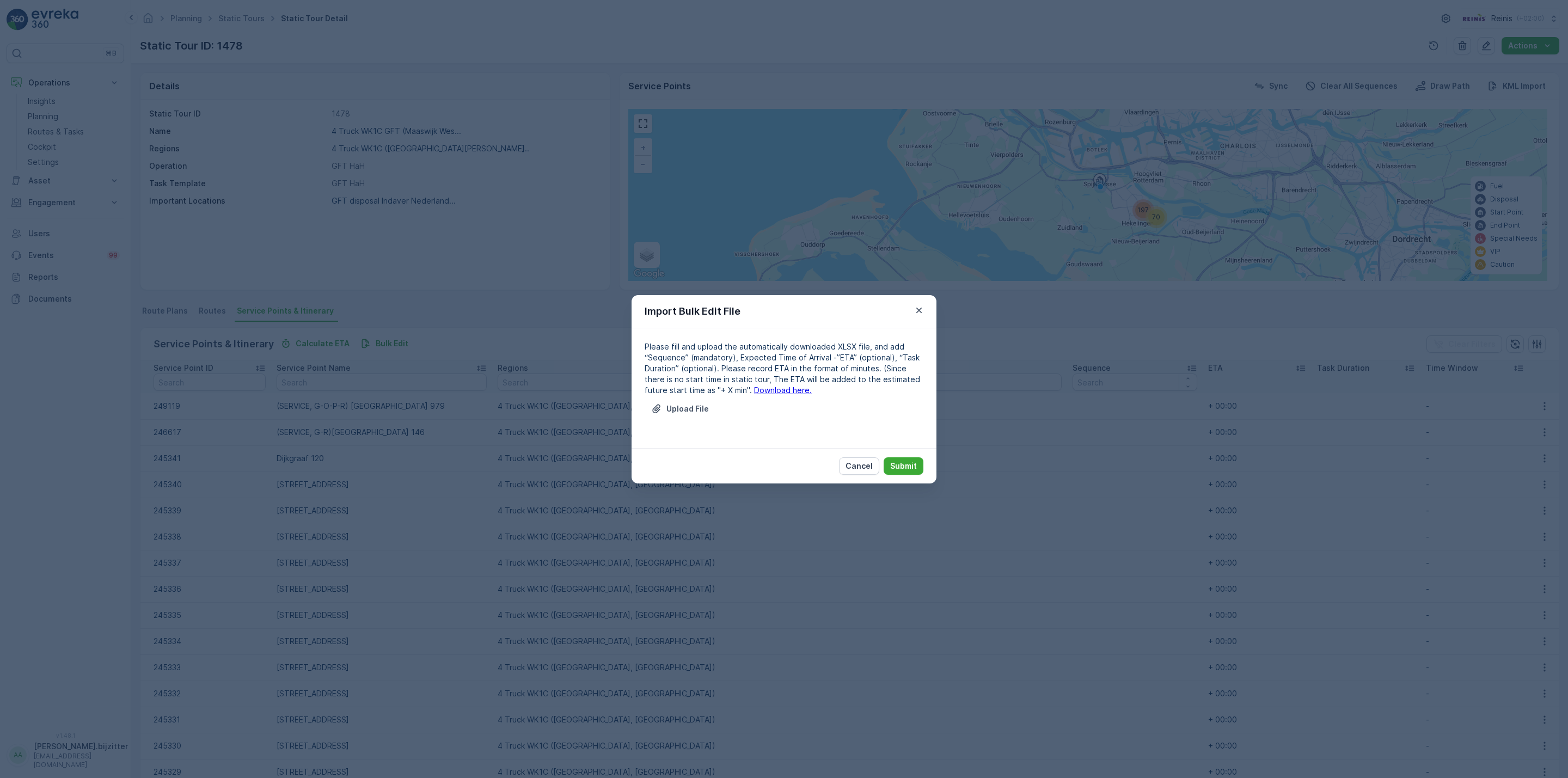
click at [763, 385] on link "Download here." at bounding box center [783, 389] width 58 height 9
click at [682, 404] on p "Upload File" at bounding box center [688, 408] width 42 height 11
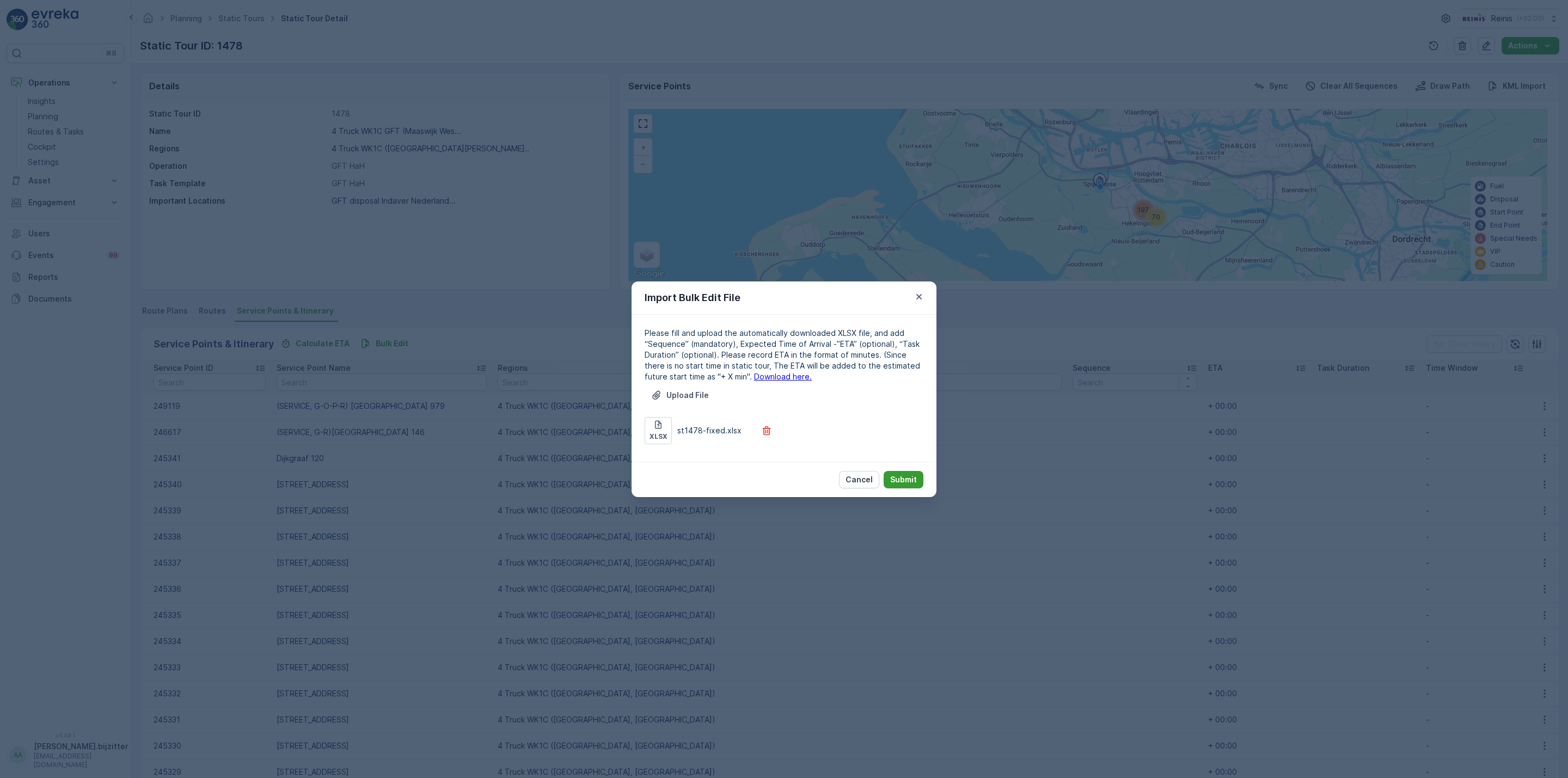
click at [910, 476] on p "Submit" at bounding box center [904, 480] width 27 height 11
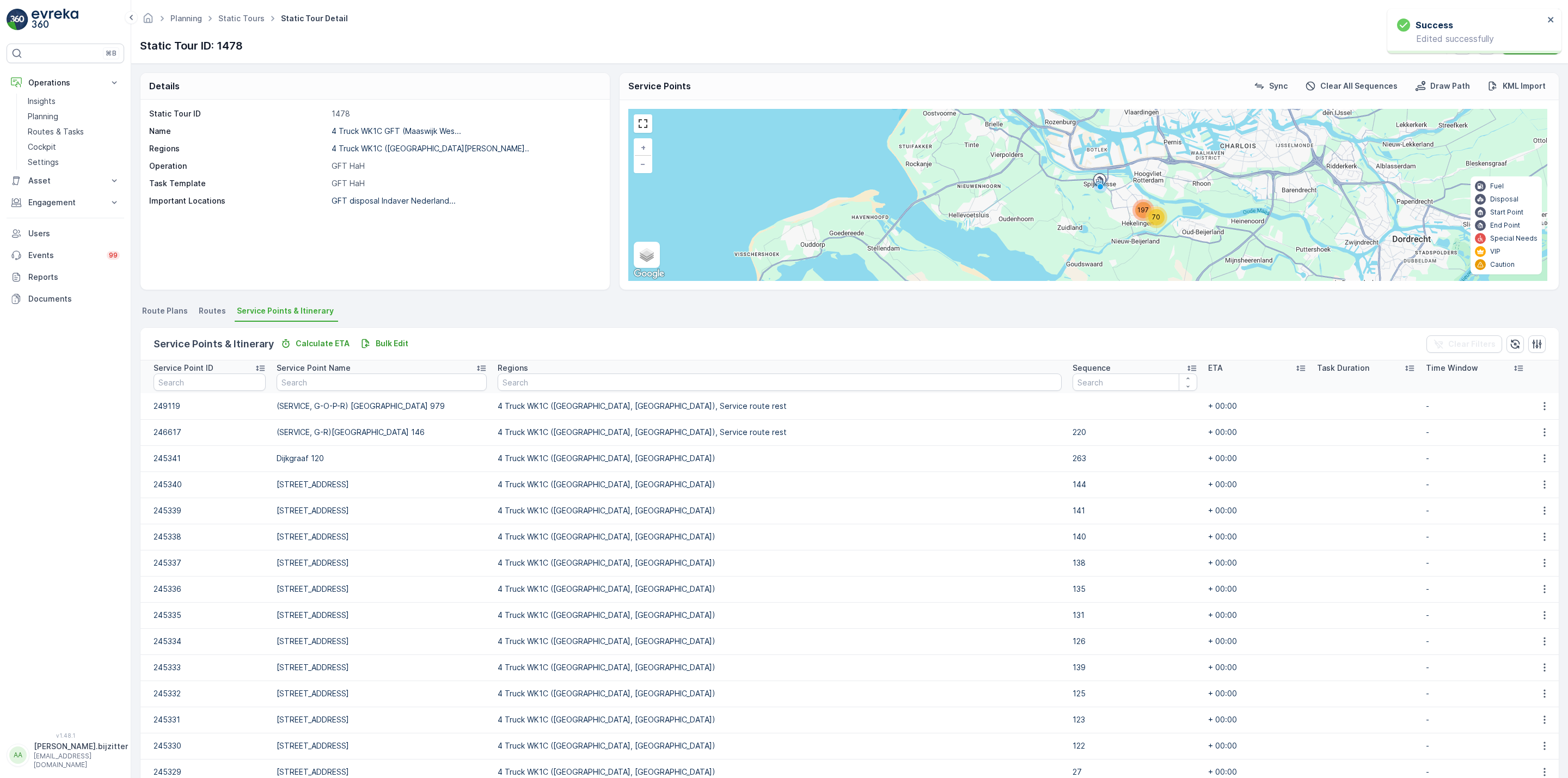
click at [227, 257] on div "Static Tour ID 1478 Name 4 Truck WK1C GFT (Maaswijk Wes... Regions 4 Truck WK1C…" at bounding box center [375, 194] width 470 height 190
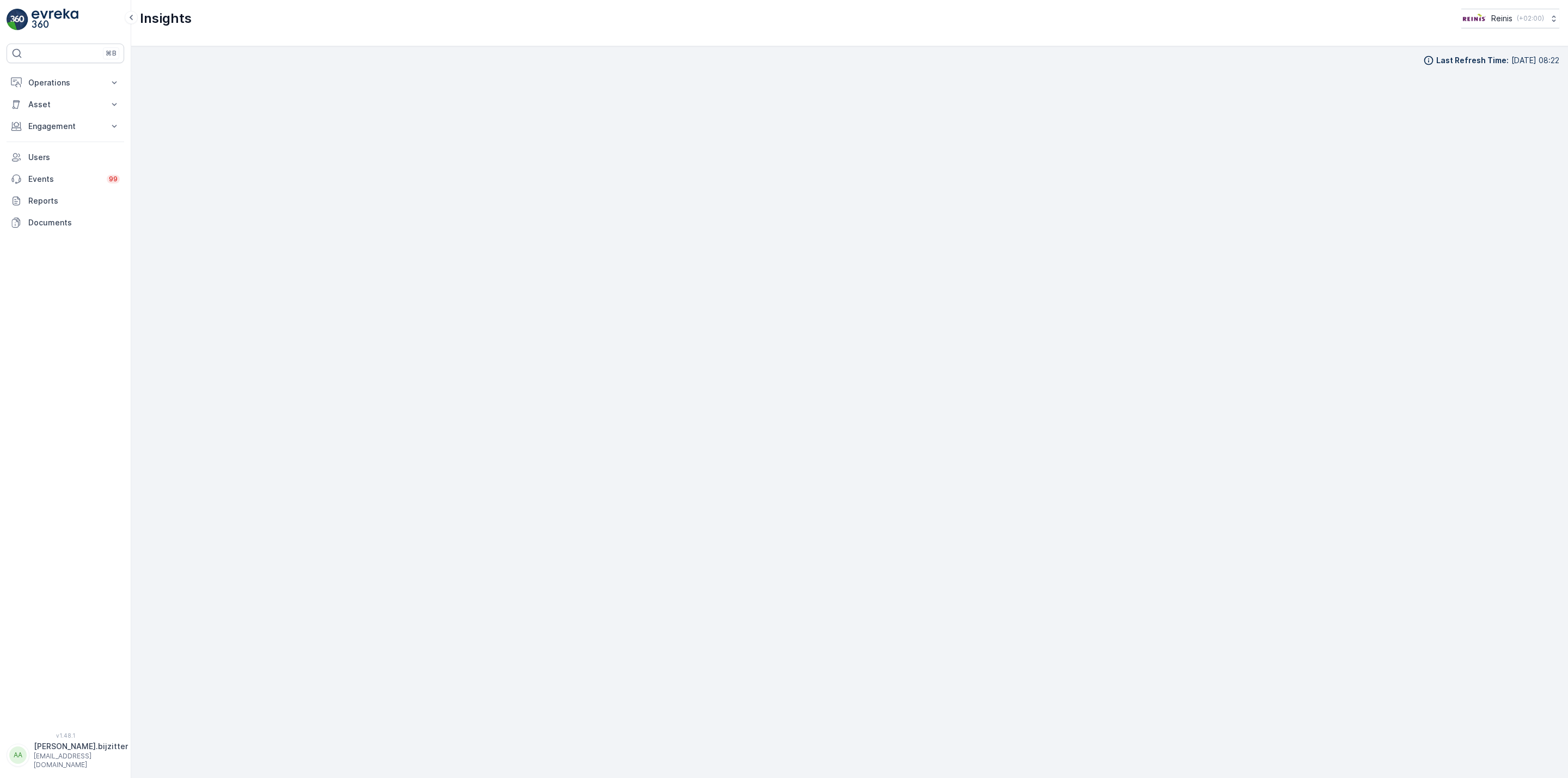
scroll to position [17, 0]
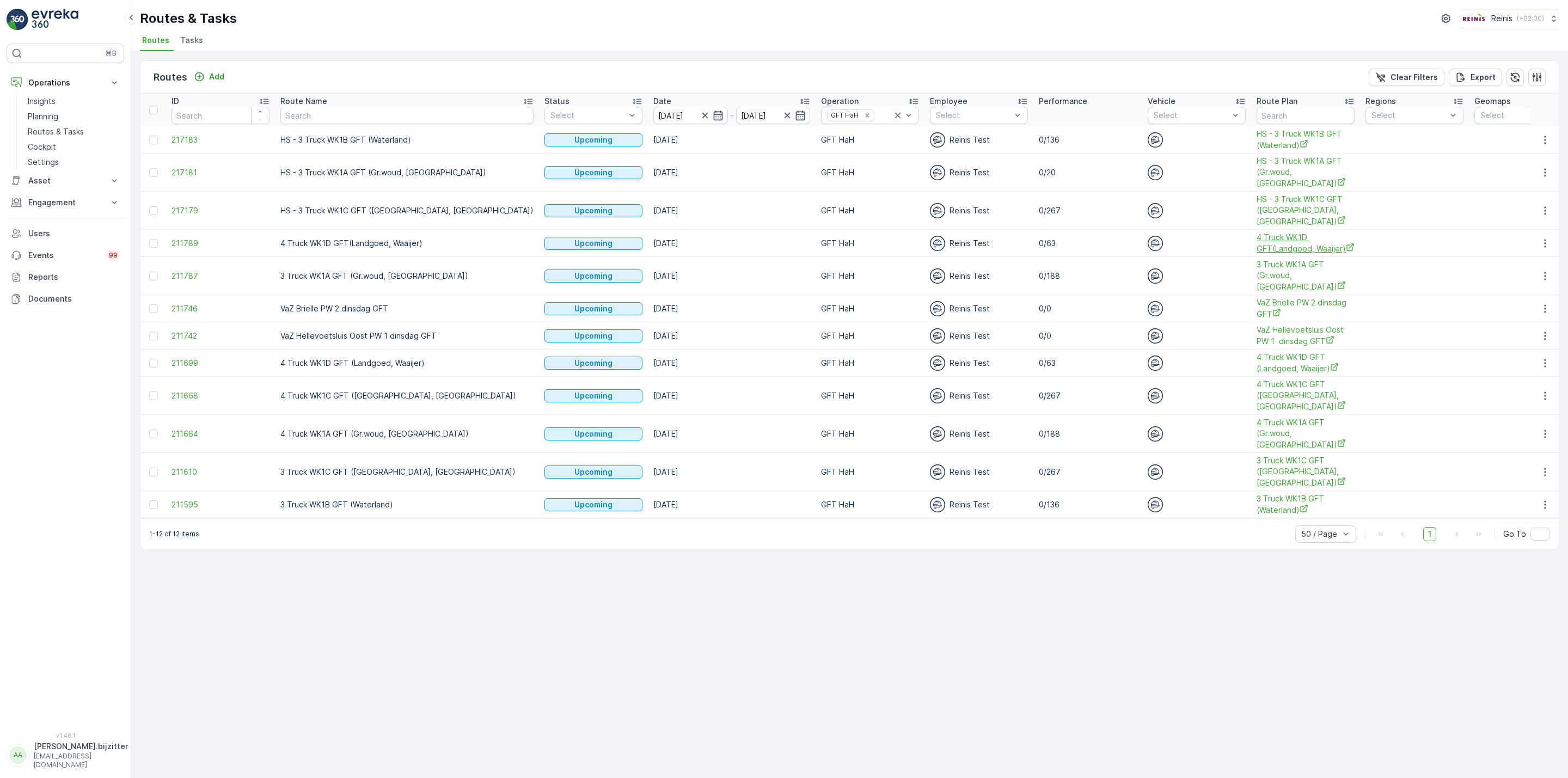
click at [1257, 254] on span "4 Truck WK1D GFT(Landgoed, Waaijer)" at bounding box center [1305, 243] width 98 height 22
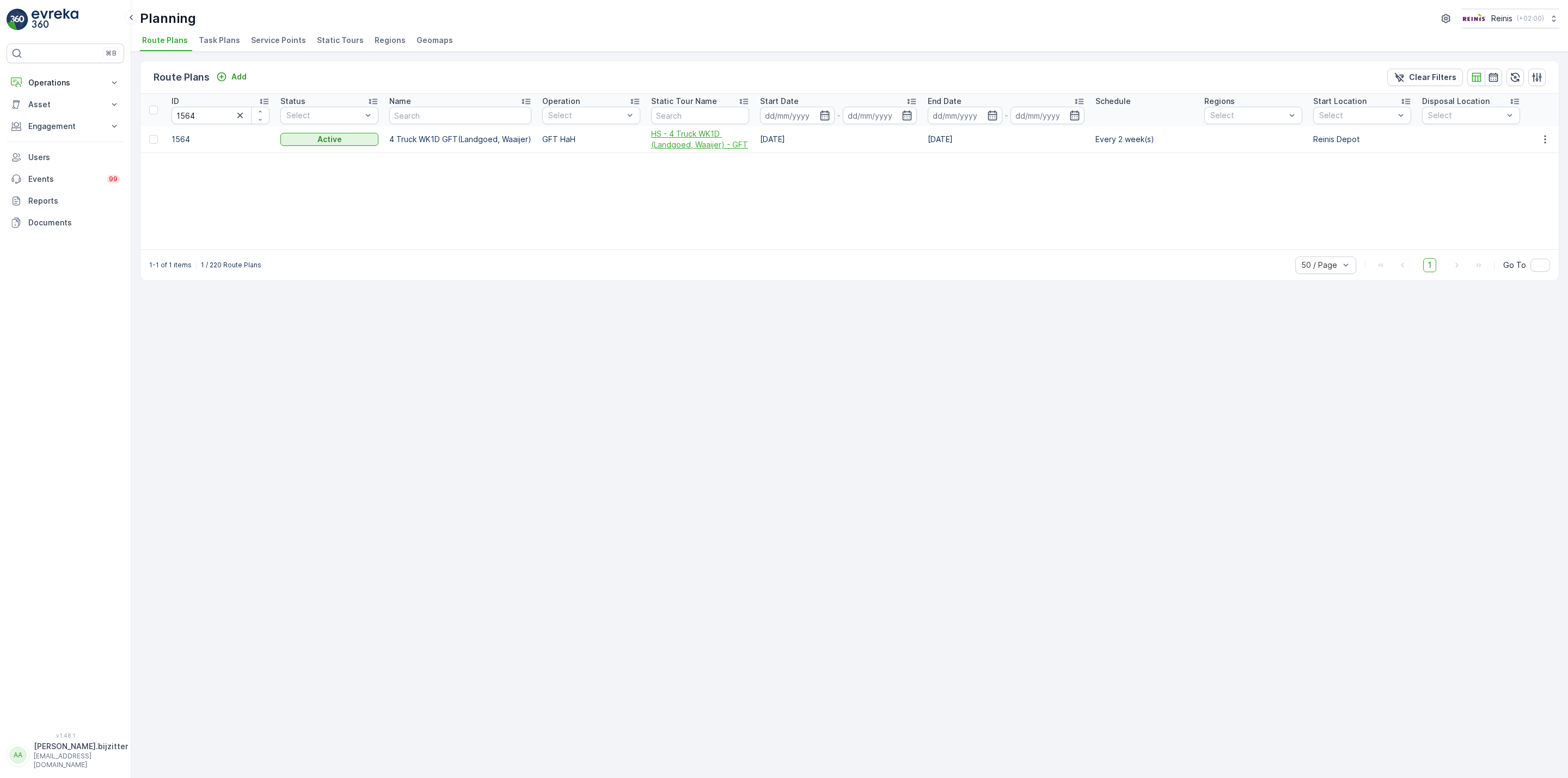
click at [672, 146] on span "HS - 4 Truck WK1D (Landgoed, Waaijer) - GFT" at bounding box center [700, 139] width 98 height 22
